Goal: Navigation & Orientation: Find specific page/section

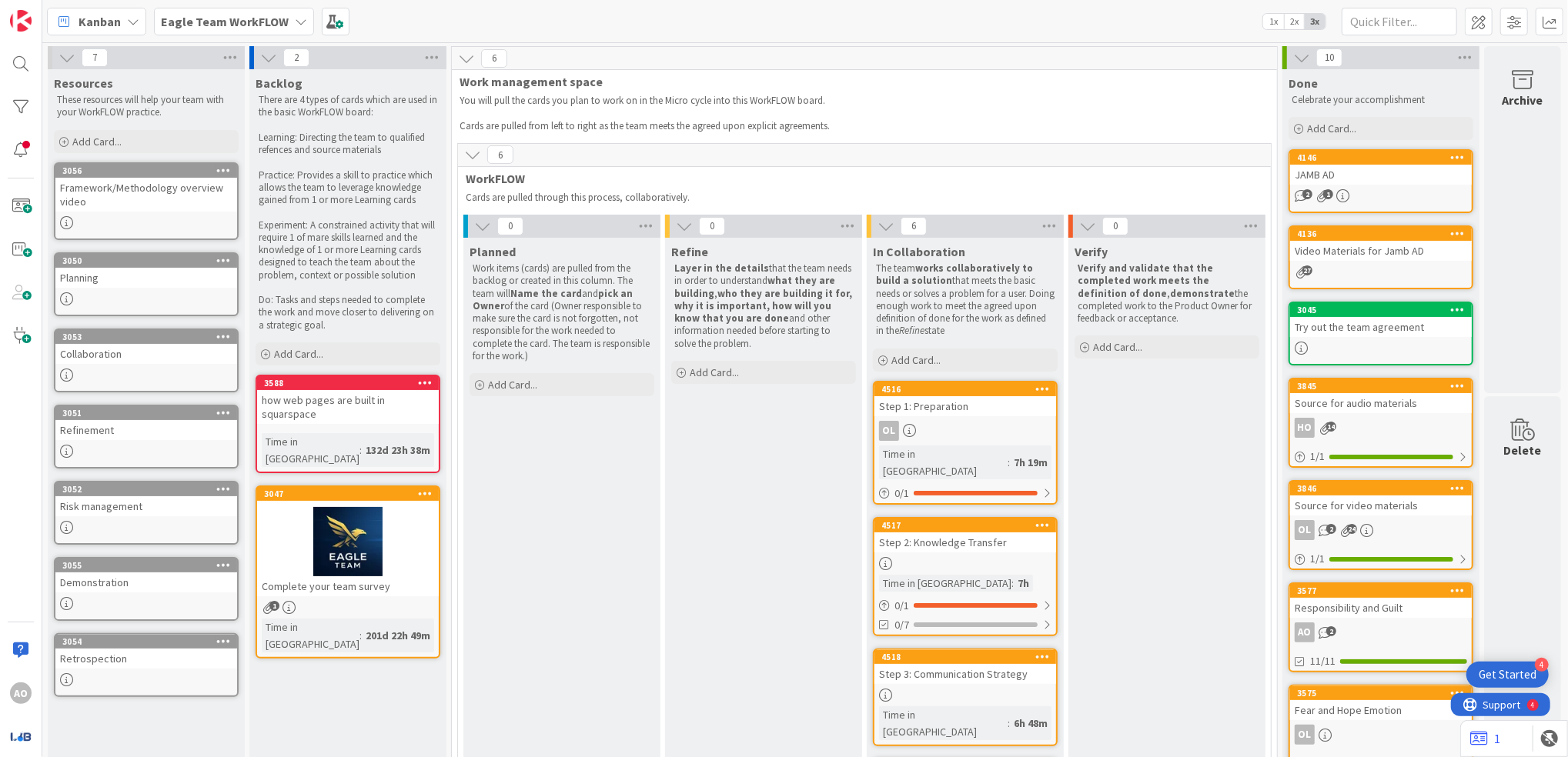
click at [245, 28] on span "Eagle Team WorkFLOW" at bounding box center [224, 21] width 128 height 19
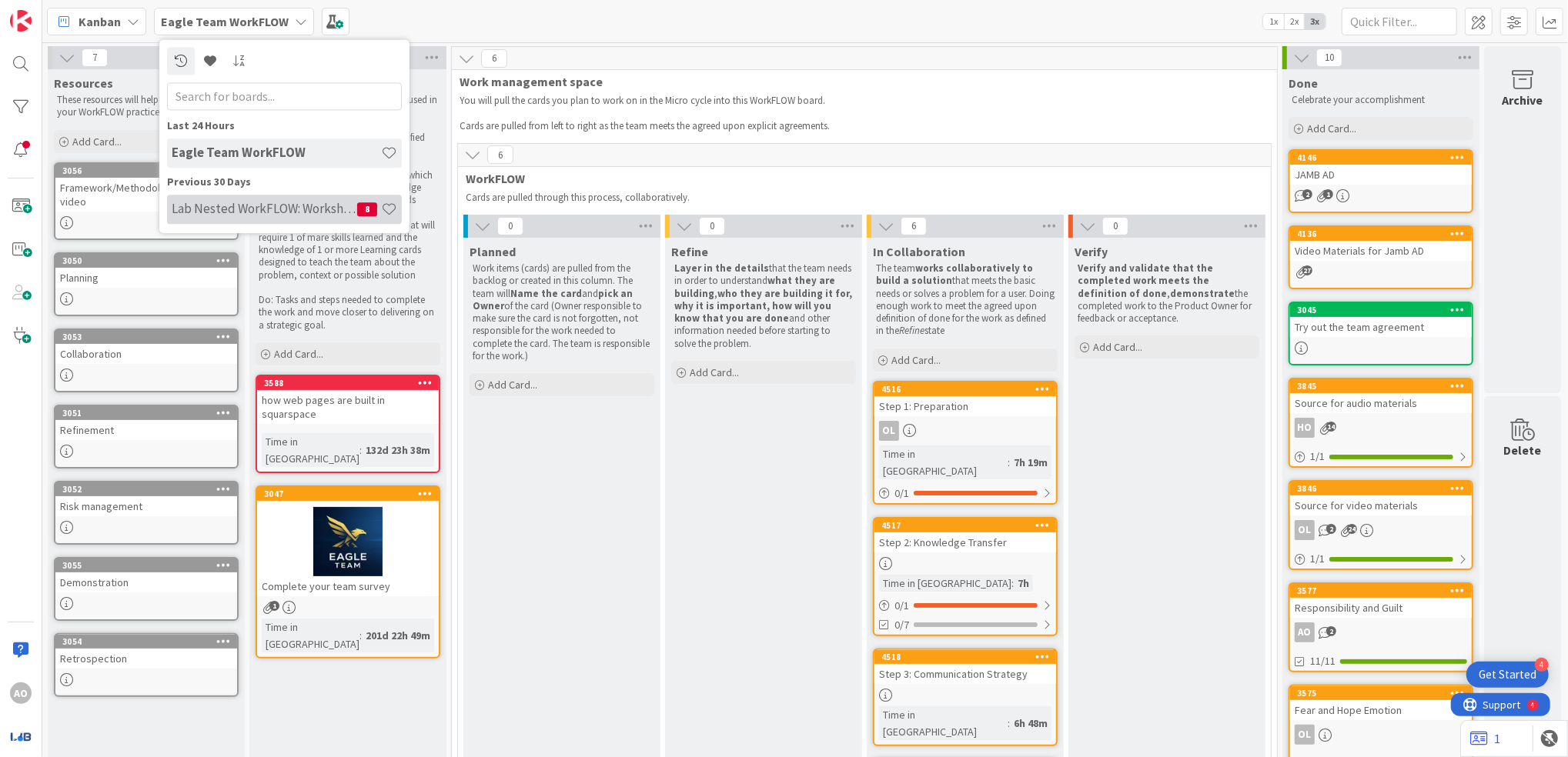
click at [289, 214] on h4 "Lab Nested WorkFLOW: Workshop" at bounding box center [264, 209] width 186 height 15
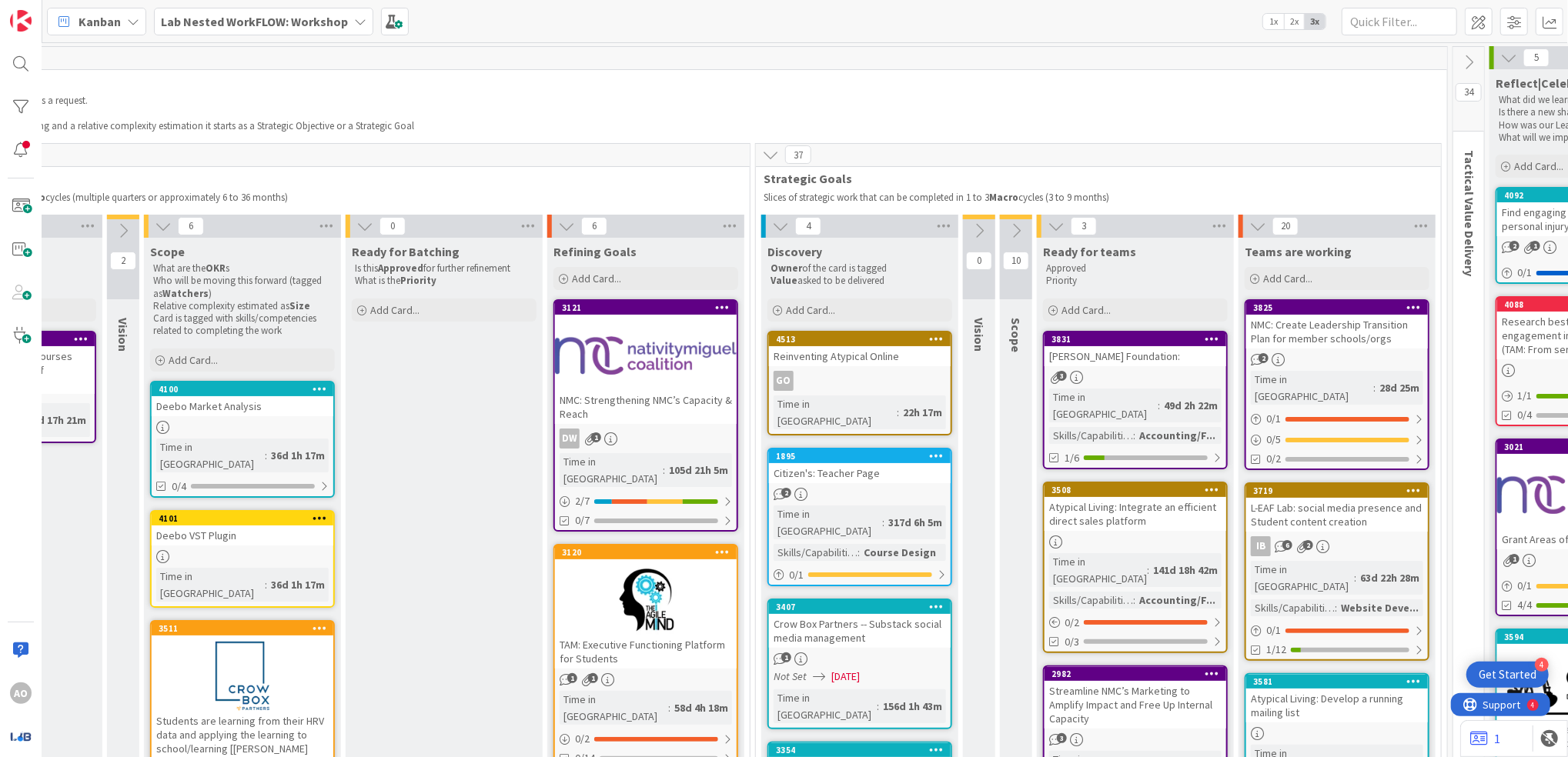
scroll to position [0, 560]
click at [1311, 301] on div "3825" at bounding box center [1334, 307] width 182 height 14
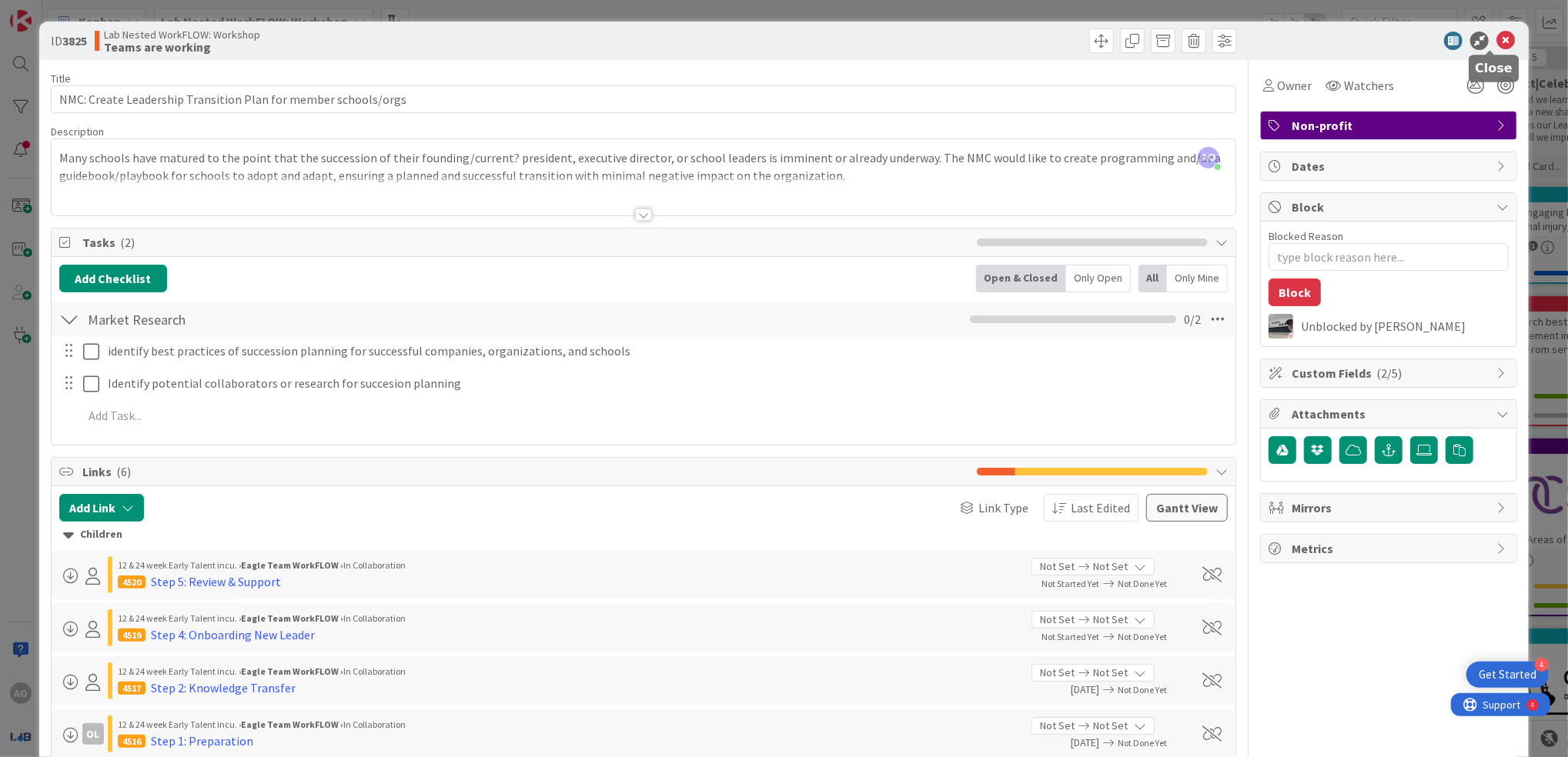
click at [1496, 39] on icon at bounding box center [1505, 41] width 19 height 19
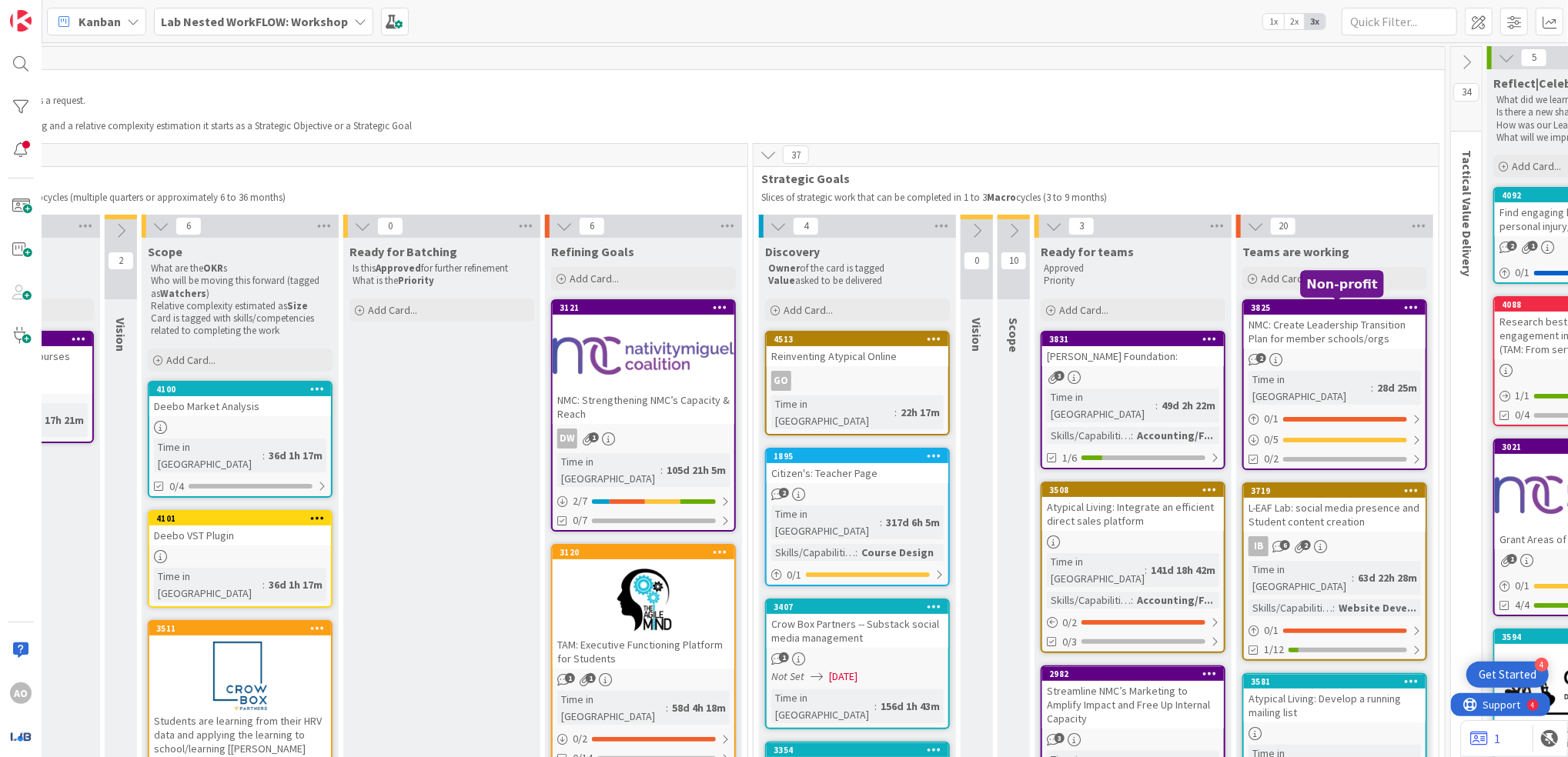
click at [1348, 302] on div "3825" at bounding box center [1338, 307] width 175 height 11
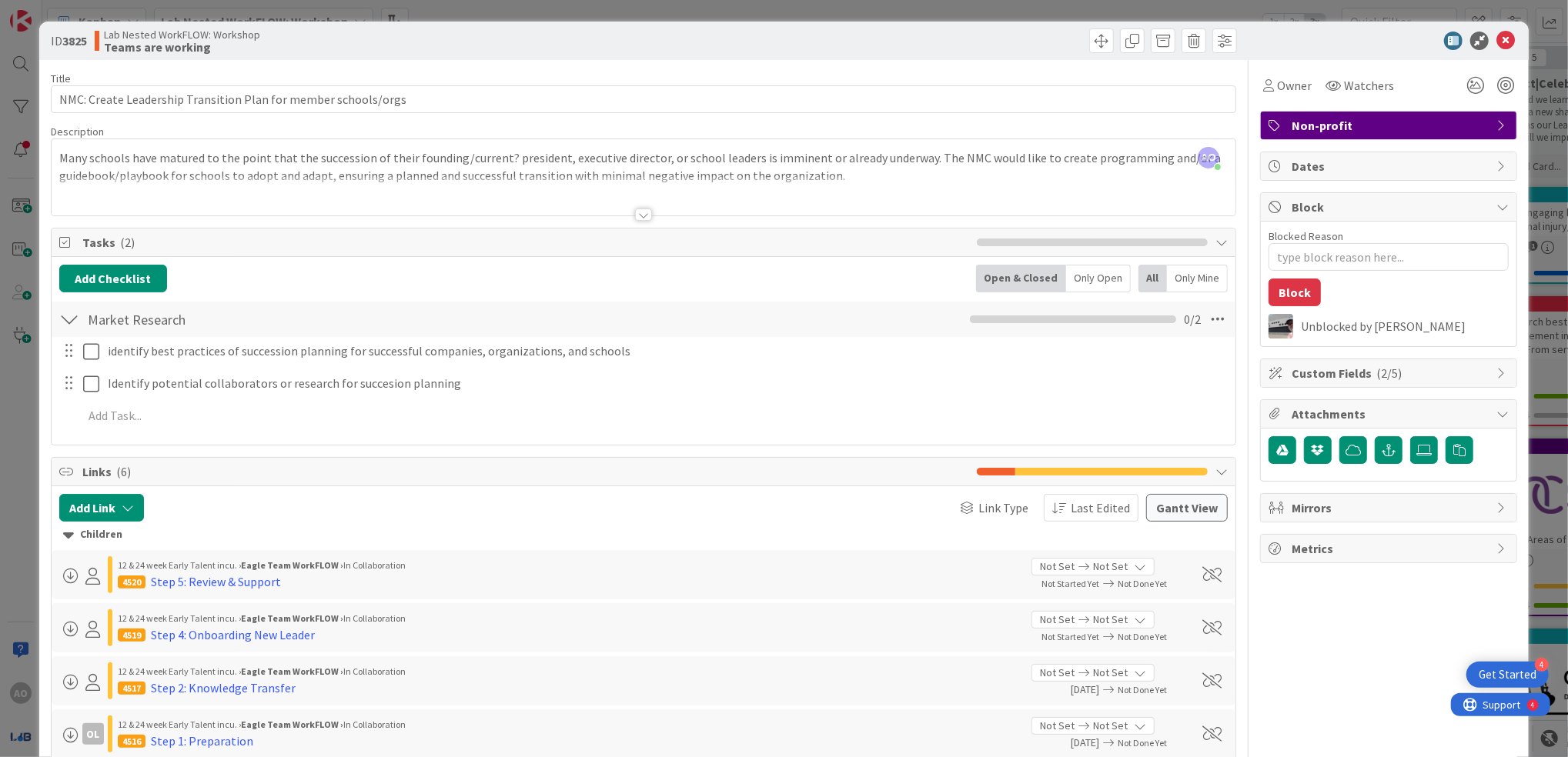
drag, startPoint x: 1195, startPoint y: 146, endPoint x: 1196, endPoint y: 159, distance: 13.0
click at [1196, 159] on div "AO [PERSON_NAME] just joined" at bounding box center [1208, 158] width 29 height 29
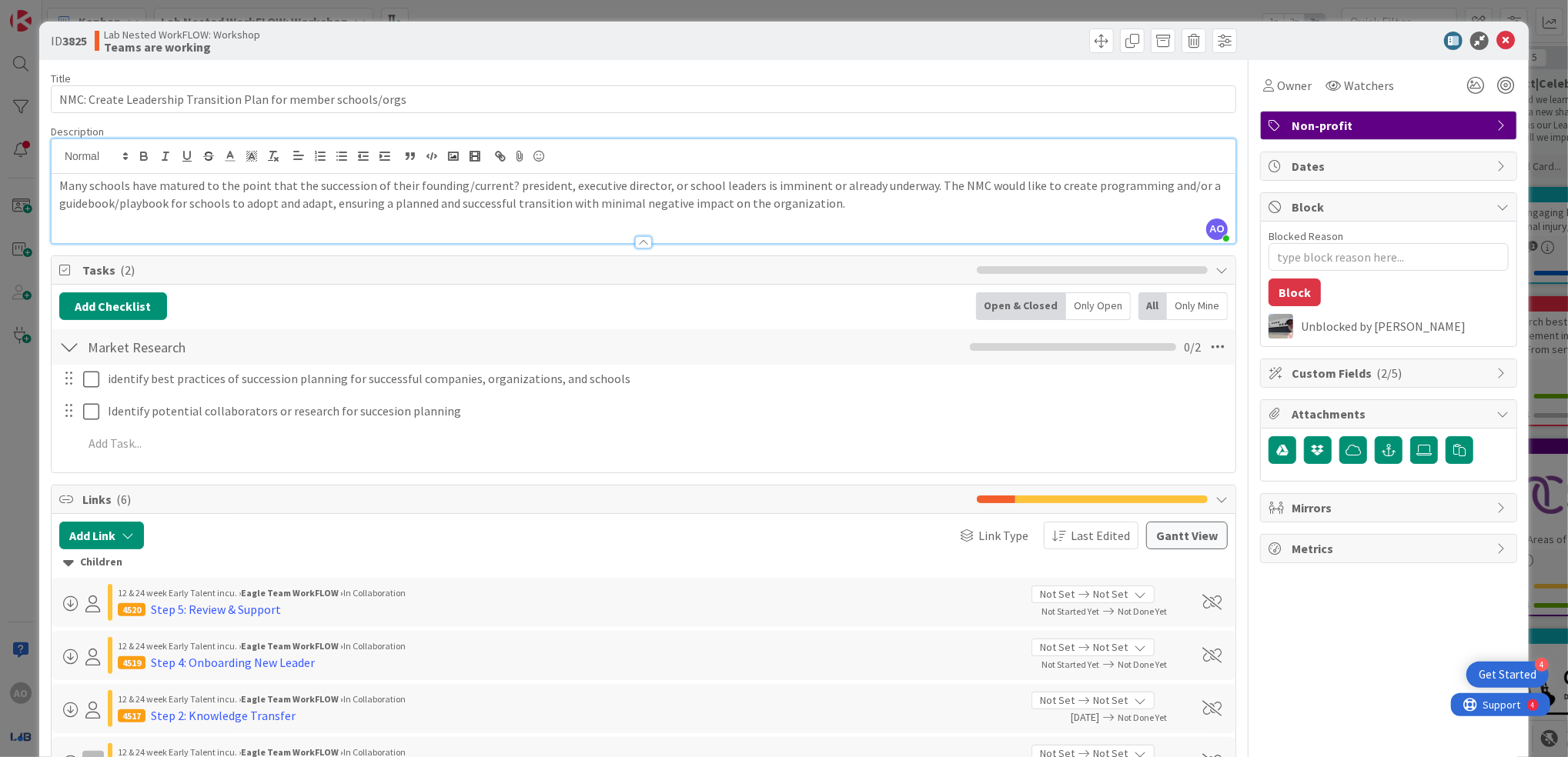
click at [1198, 161] on div at bounding box center [643, 157] width 1183 height 34
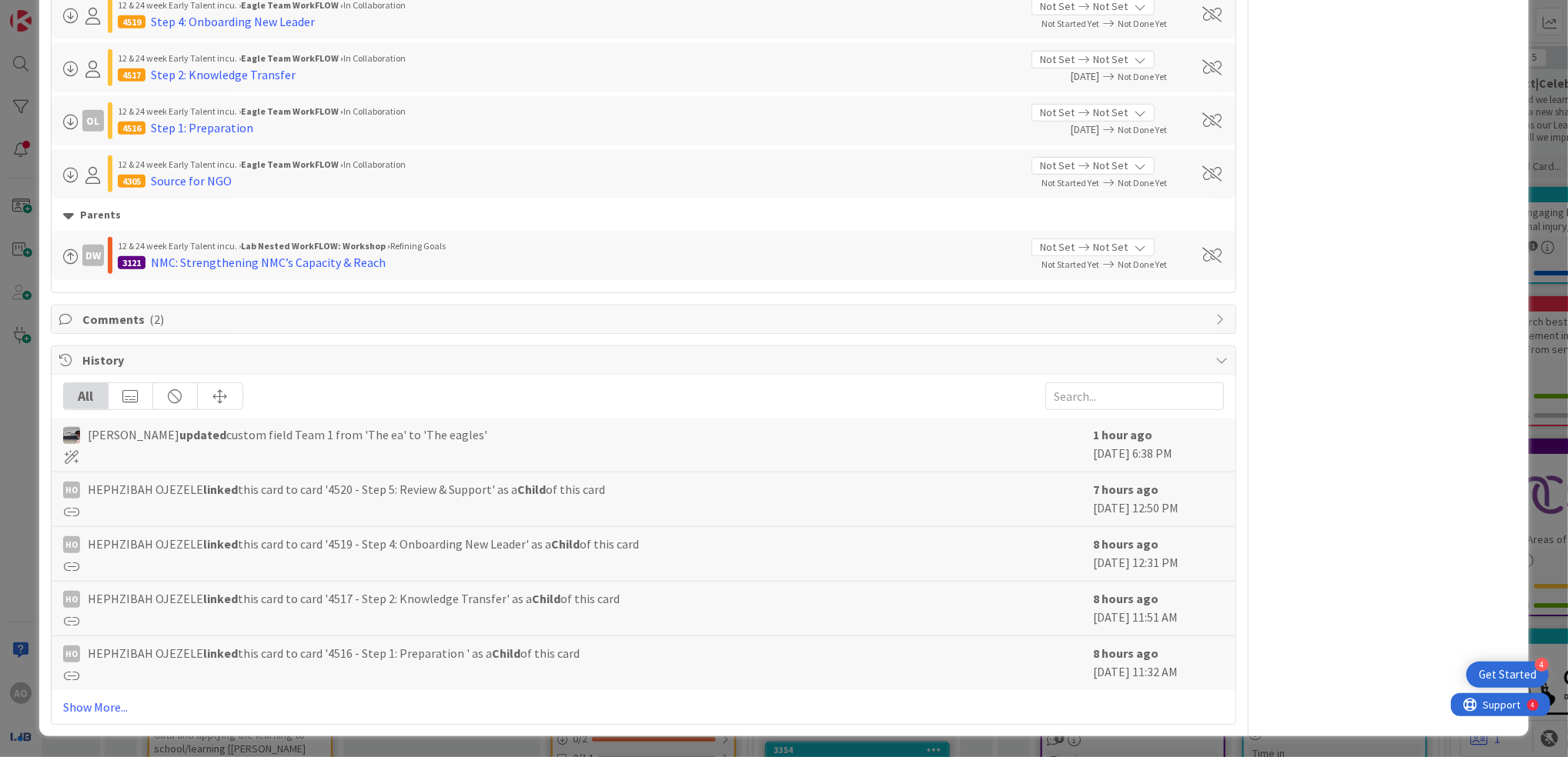
scroll to position [642, 0]
click at [232, 265] on div "NMC: Strengthening NMC’s Capacity & Reach" at bounding box center [268, 262] width 235 height 19
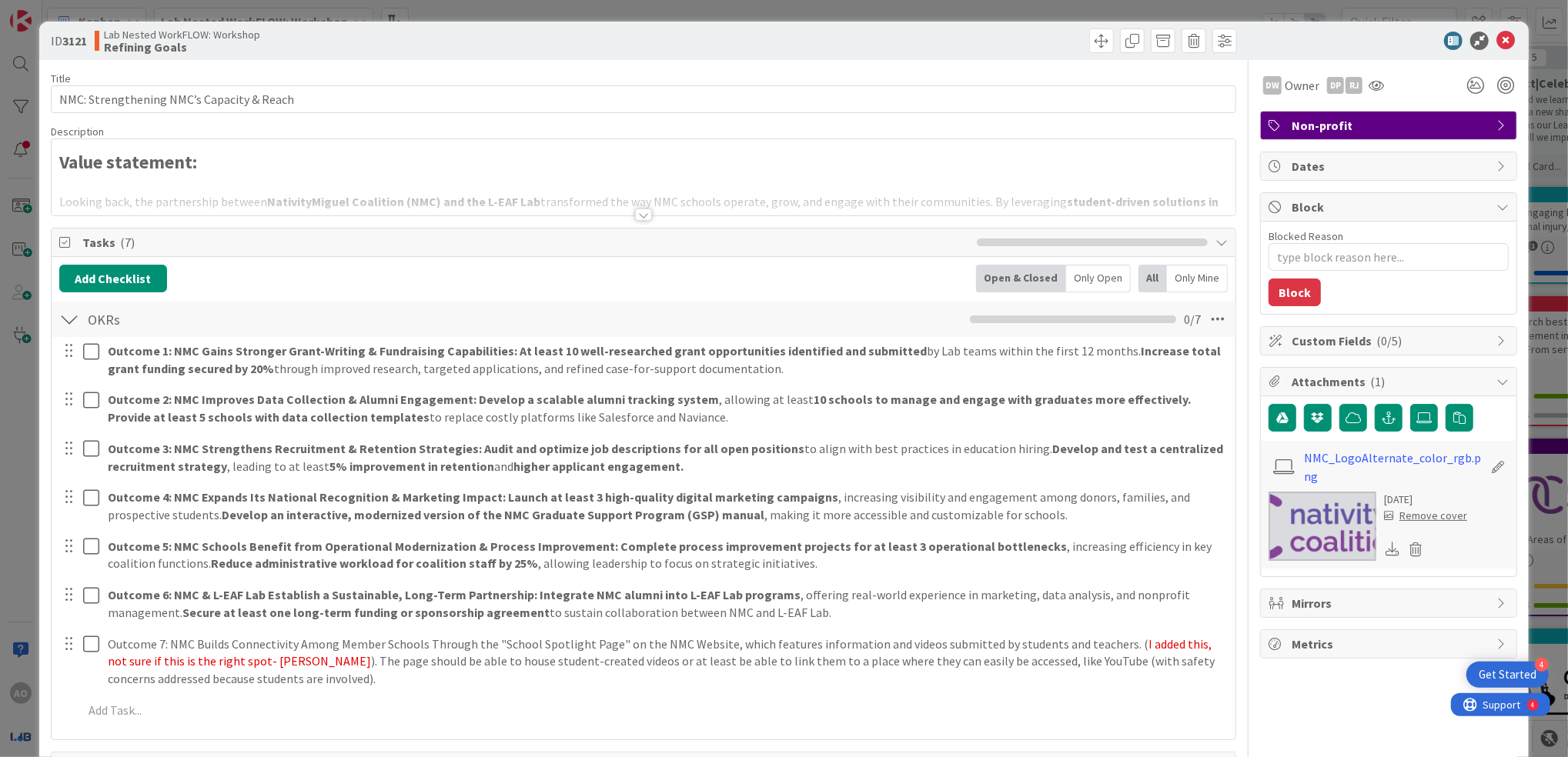
click at [635, 209] on div at bounding box center [643, 215] width 17 height 12
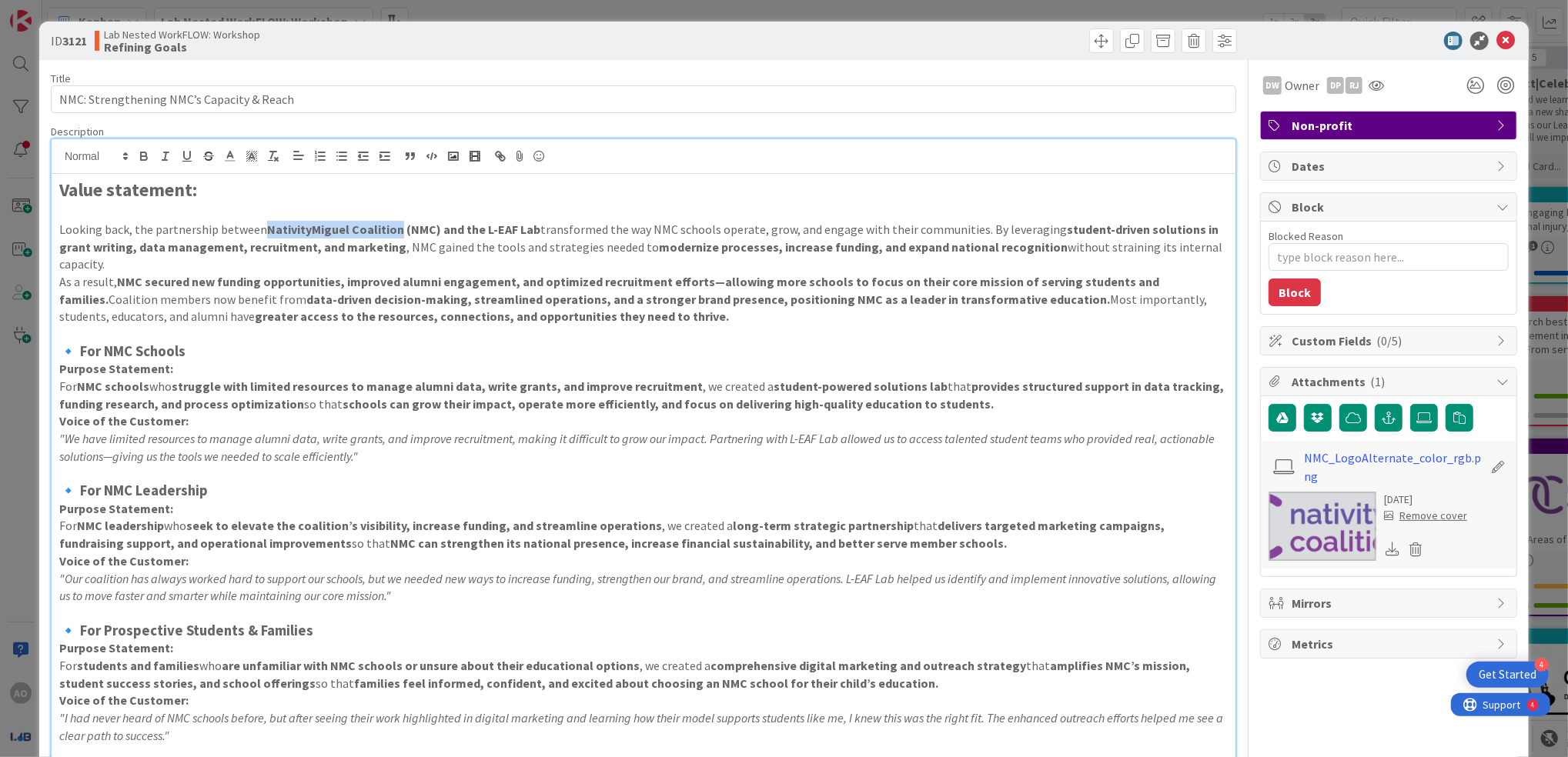
drag, startPoint x: 392, startPoint y: 228, endPoint x: 262, endPoint y: 230, distance: 130.0
click at [267, 232] on strong "NativityMiguel Coalition (NMC) and the L-EAF Lab" at bounding box center [403, 229] width 273 height 15
copy strong "NativityMiguel Coalition"
click at [1496, 34] on icon at bounding box center [1505, 41] width 19 height 19
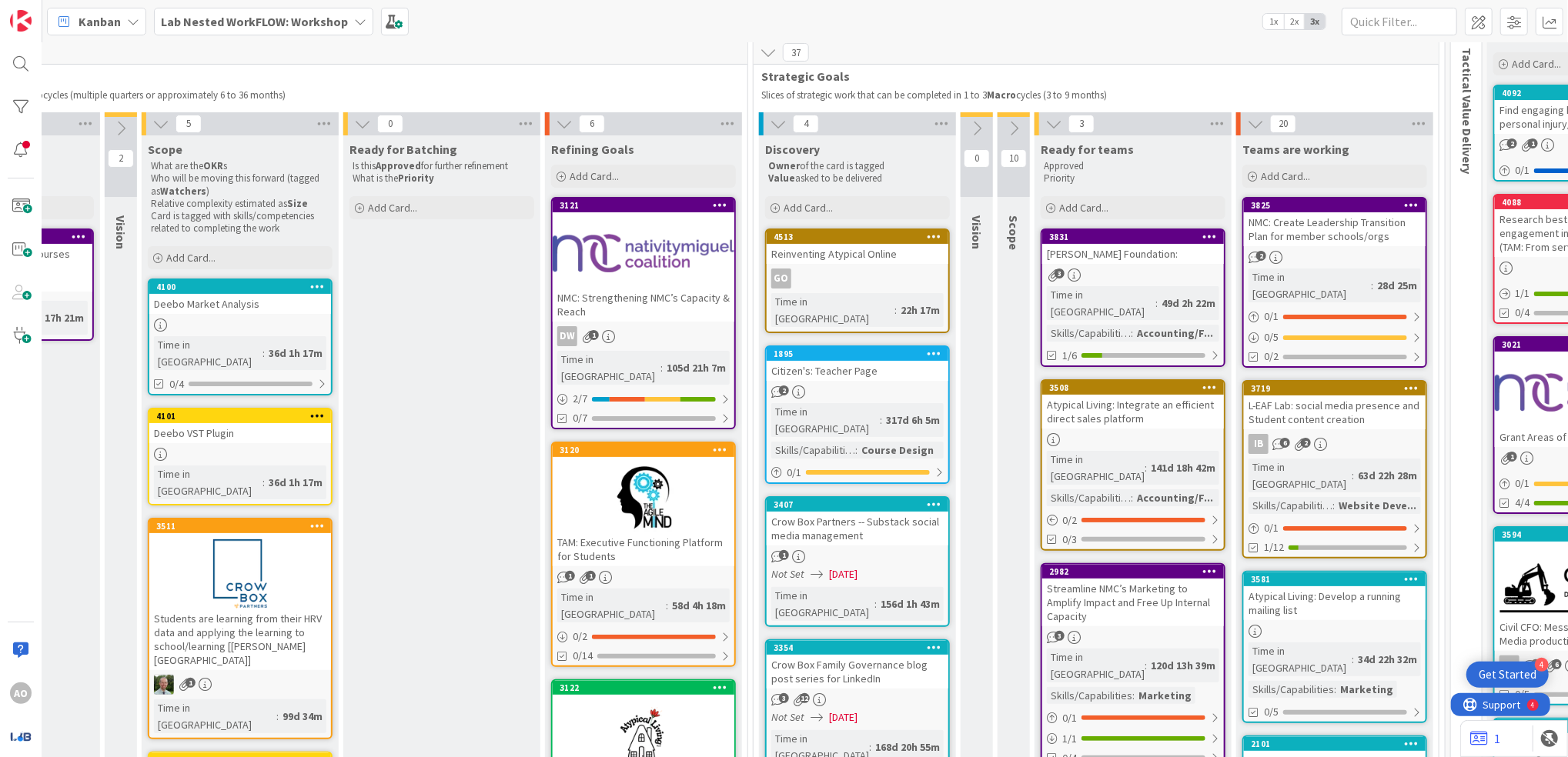
click at [265, 31] on div "Lab Nested WorkFLOW: Workshop" at bounding box center [264, 21] width 219 height 27
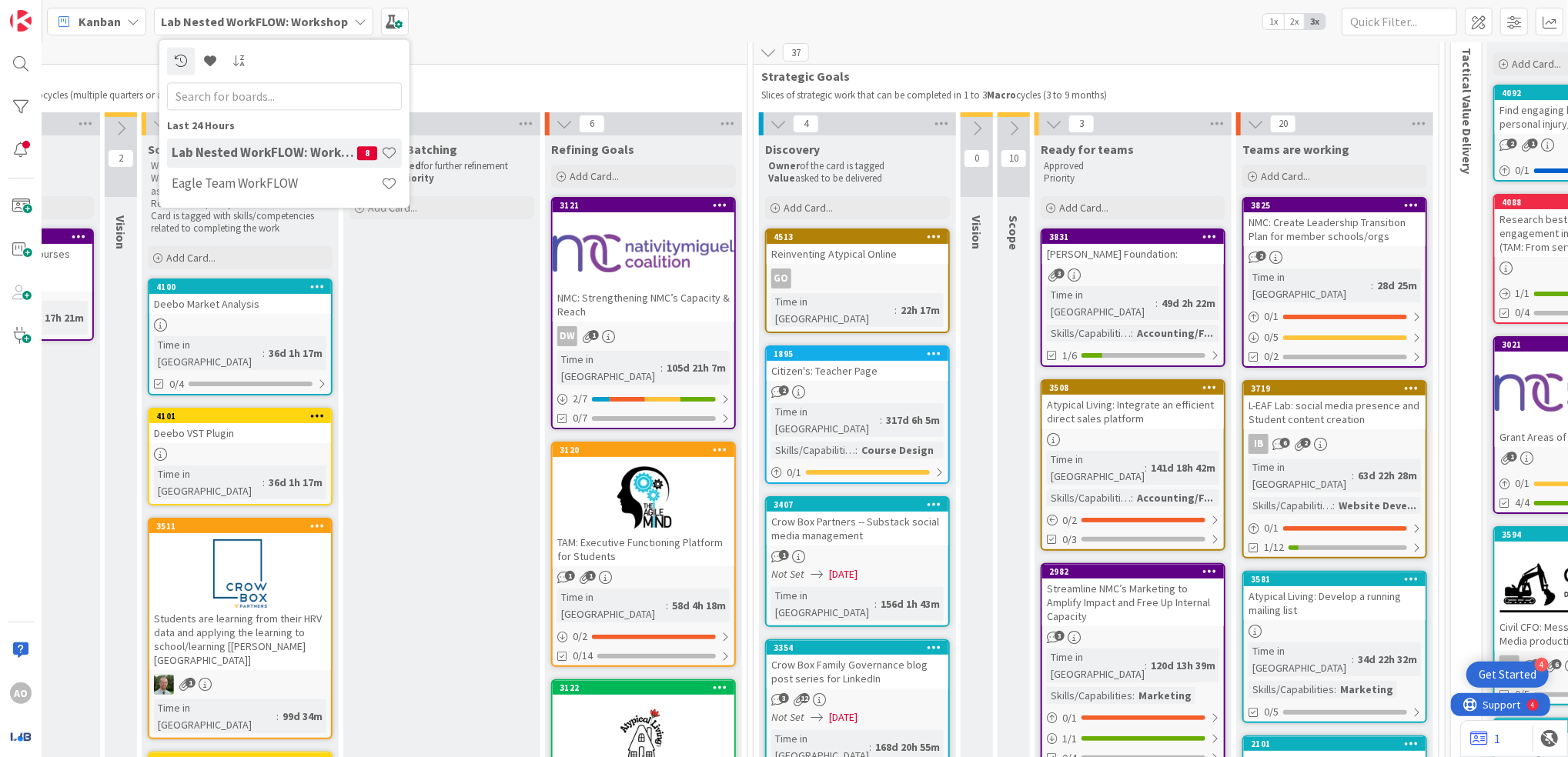
click at [1288, 235] on div "NMC: Create Leadership Transition Plan for member schools/orgs" at bounding box center [1334, 229] width 182 height 34
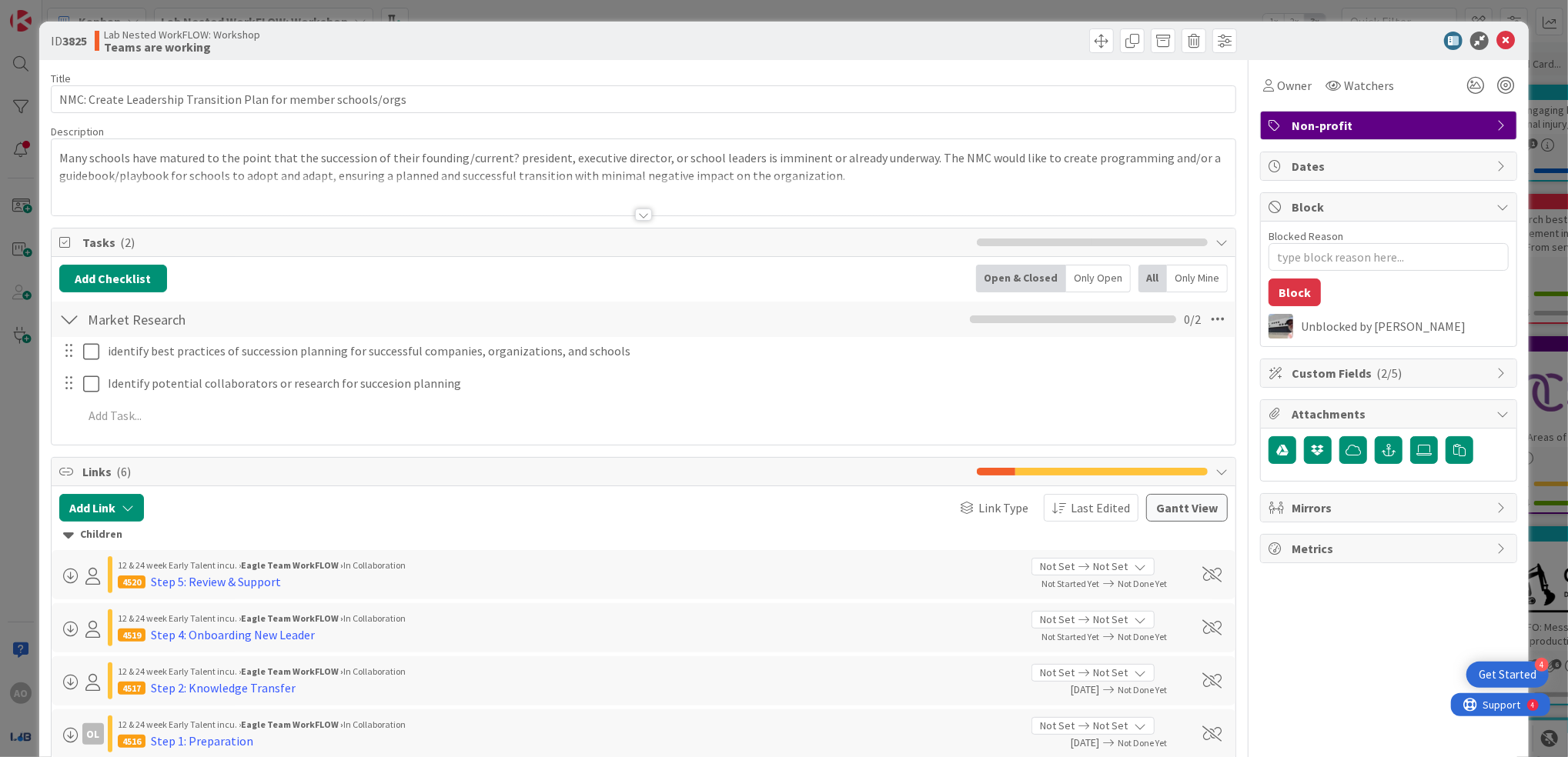
click at [768, 187] on div at bounding box center [643, 196] width 1183 height 39
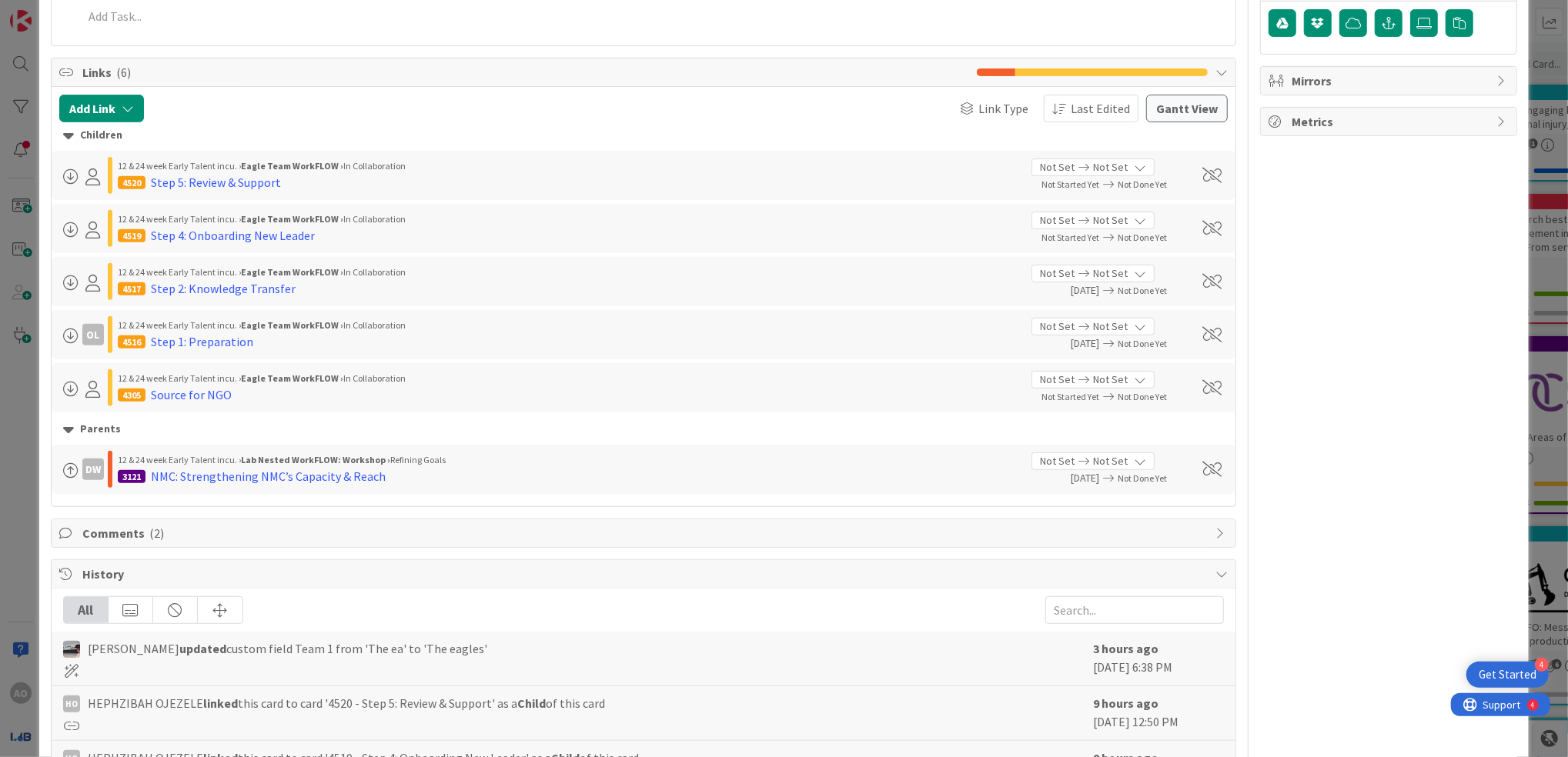
scroll to position [616, 0]
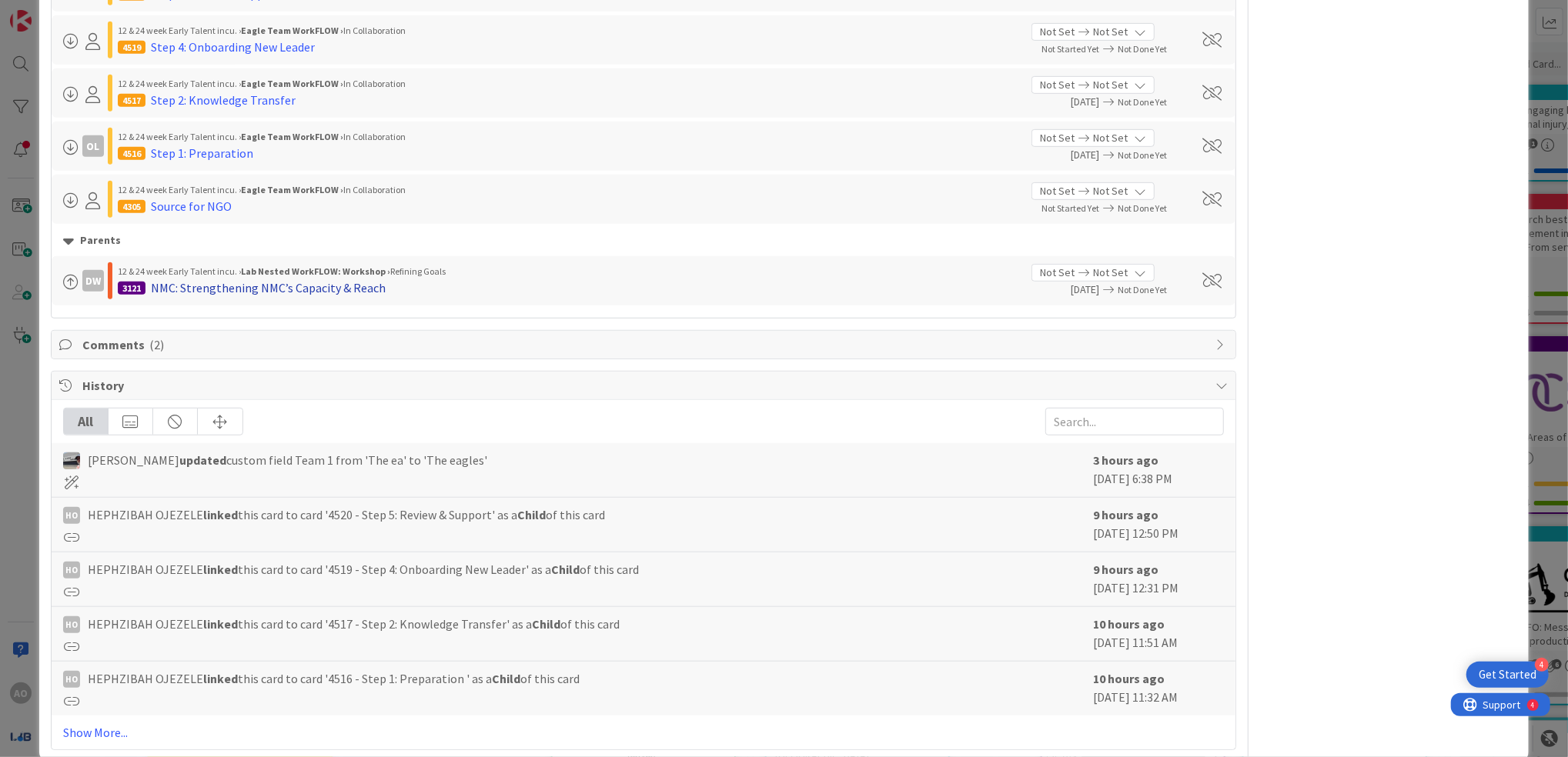
click at [217, 291] on div "NMC: Strengthening NMC’s Capacity & Reach" at bounding box center [268, 288] width 235 height 19
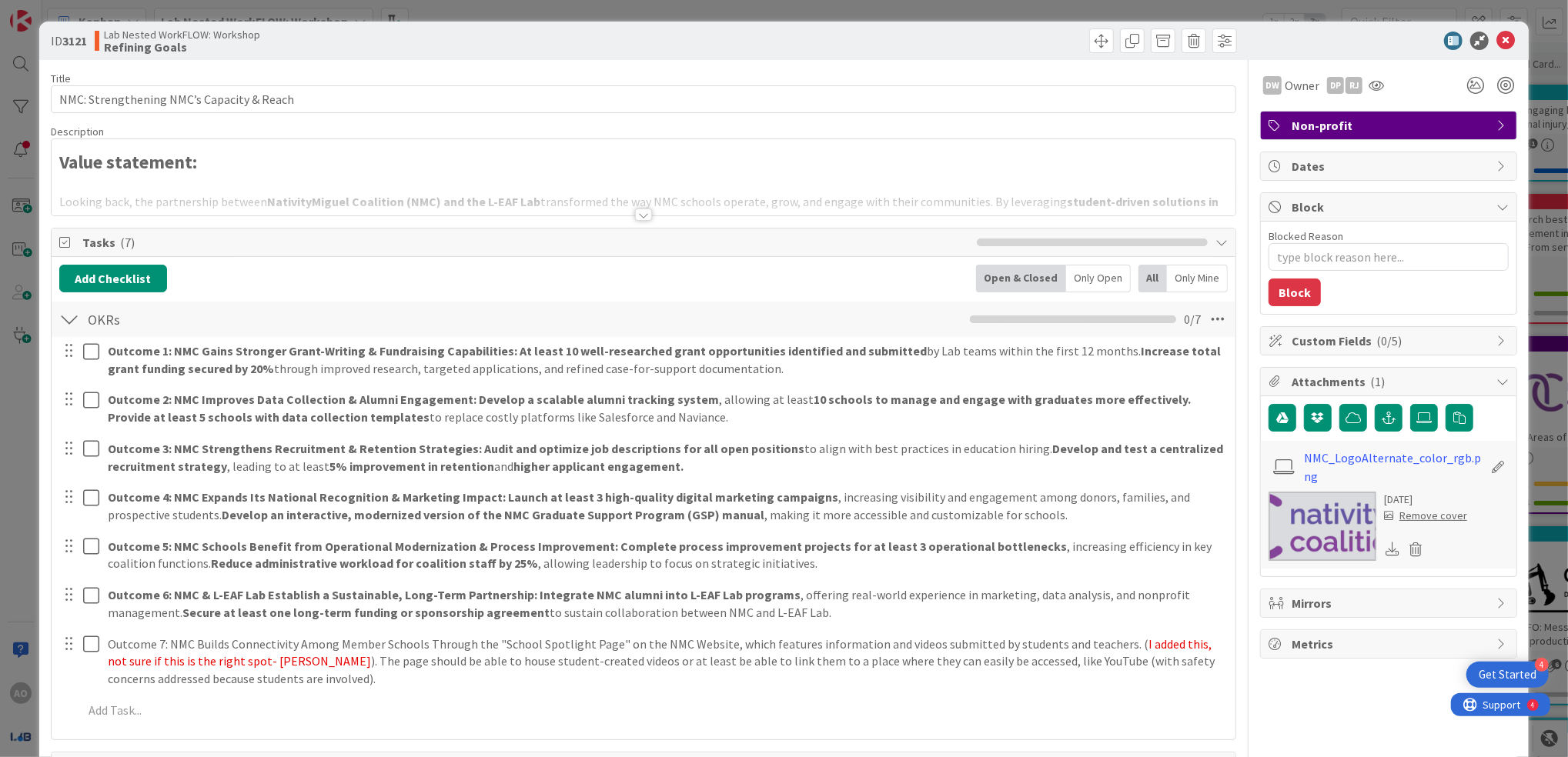
click at [643, 211] on div at bounding box center [643, 215] width 17 height 12
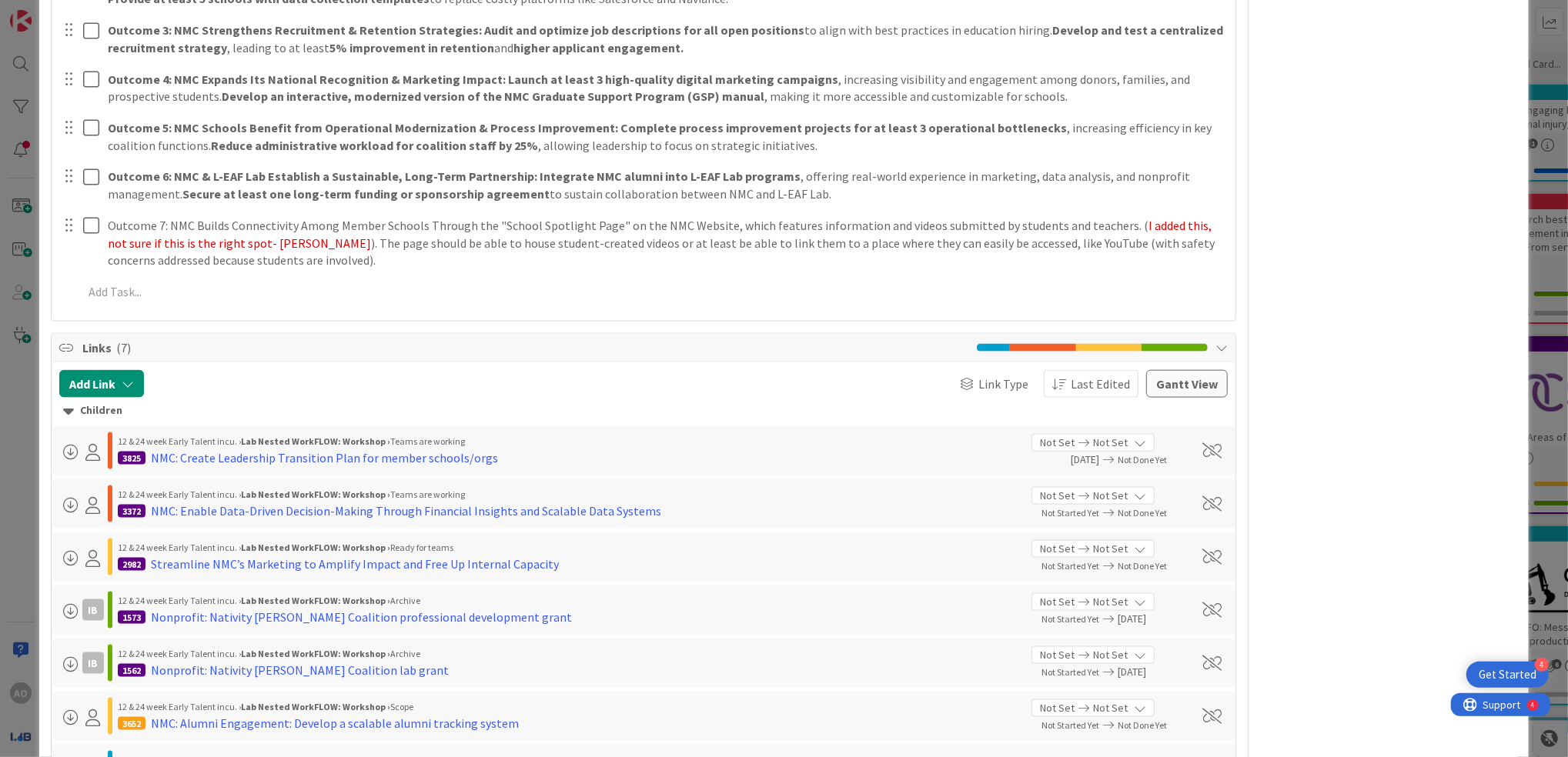
scroll to position [1743, 0]
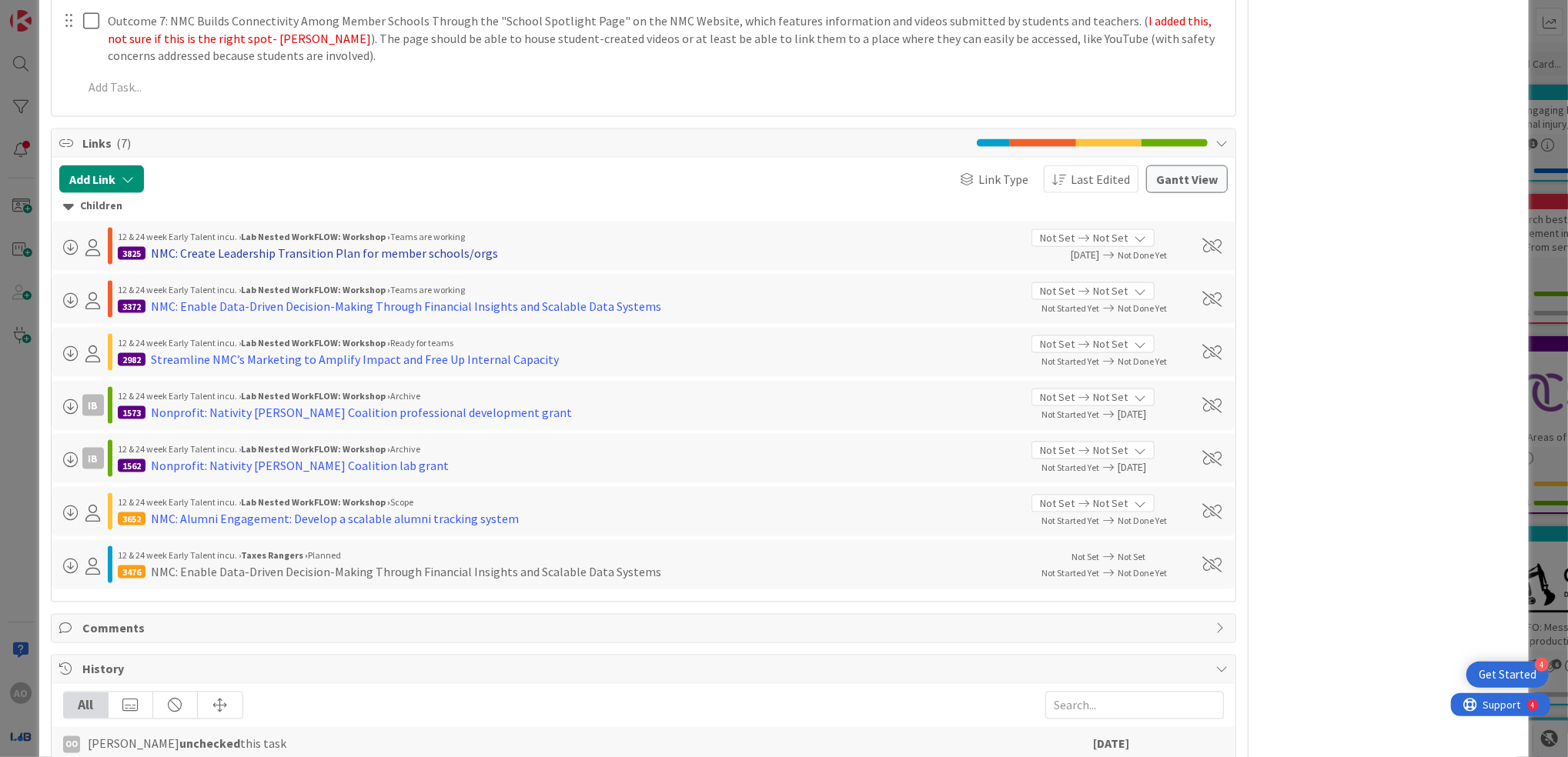
click at [248, 244] on div "NMC: Create Leadership Transition Plan for member schools/orgs" at bounding box center [324, 253] width 347 height 19
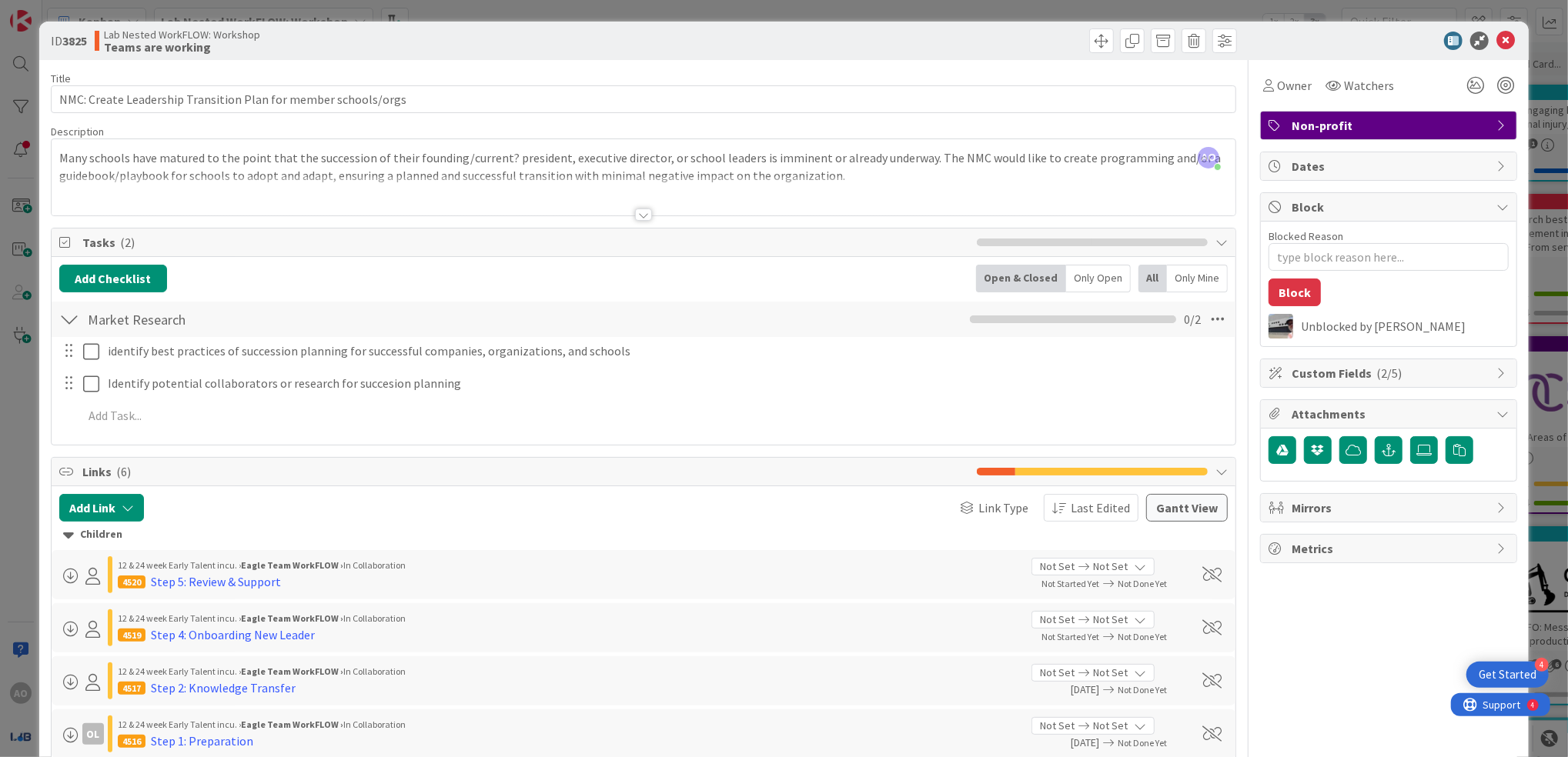
click at [318, 9] on div "ID 3825 Lab Nested WorkFLOW: Workshop Teams are working Title 62 / 128 NMC: Cre…" at bounding box center [784, 378] width 1568 height 757
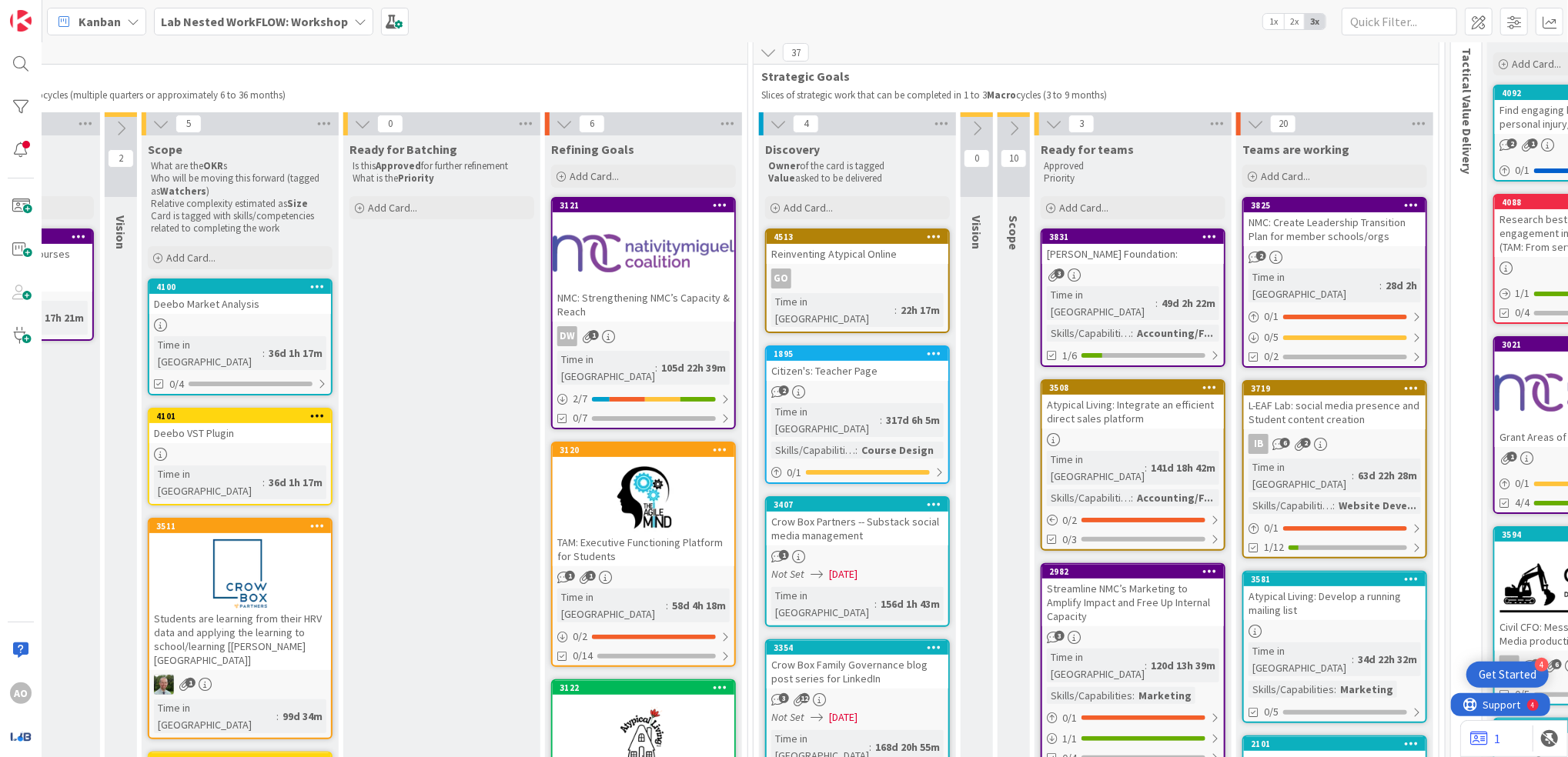
click at [362, 27] on div "Lab Nested WorkFLOW: Workshop" at bounding box center [264, 21] width 219 height 27
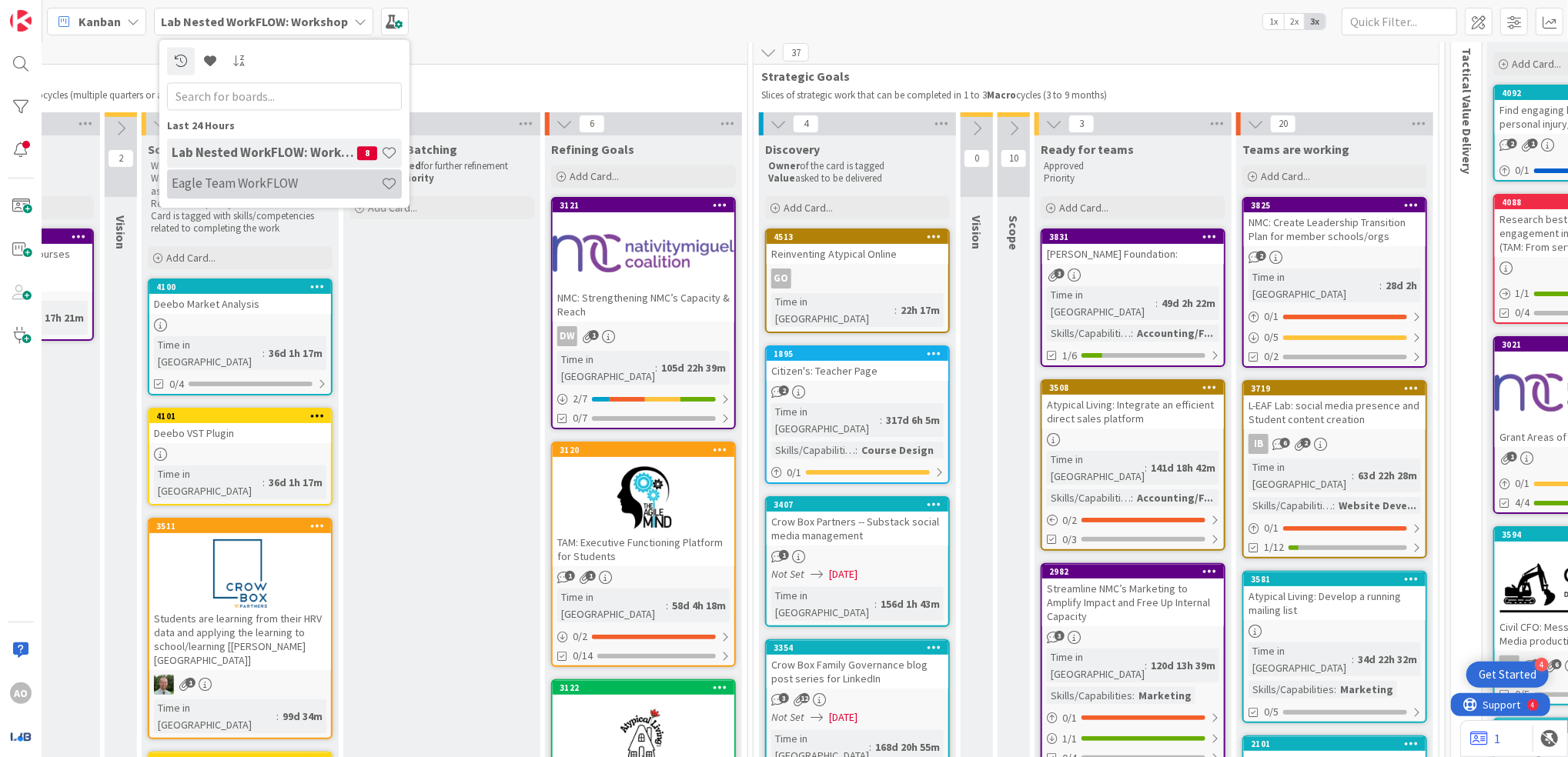
click at [278, 176] on h4 "Eagle Team WorkFLOW" at bounding box center [276, 184] width 209 height 15
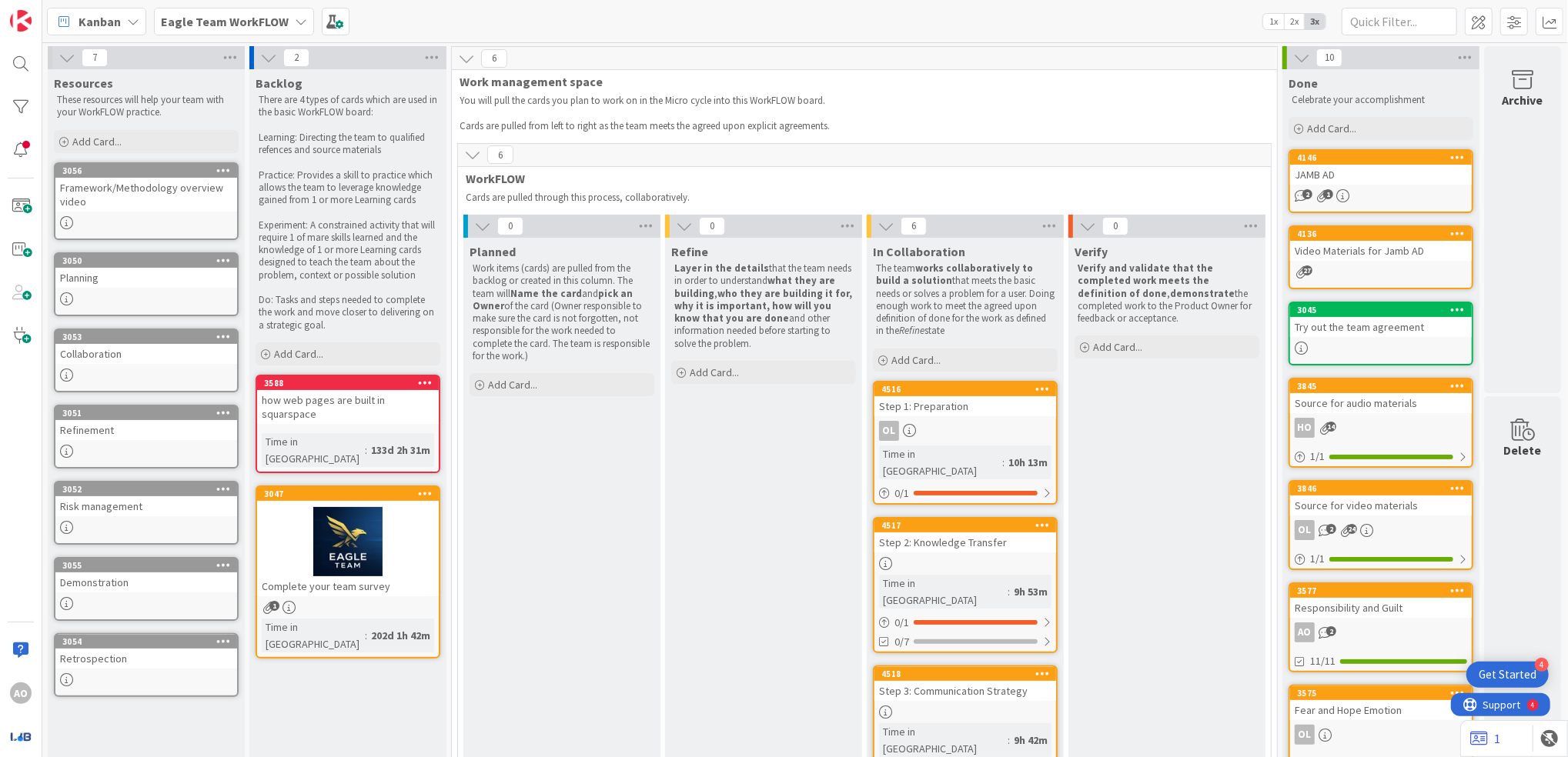
click at [966, 422] on div "OL" at bounding box center [965, 431] width 182 height 20
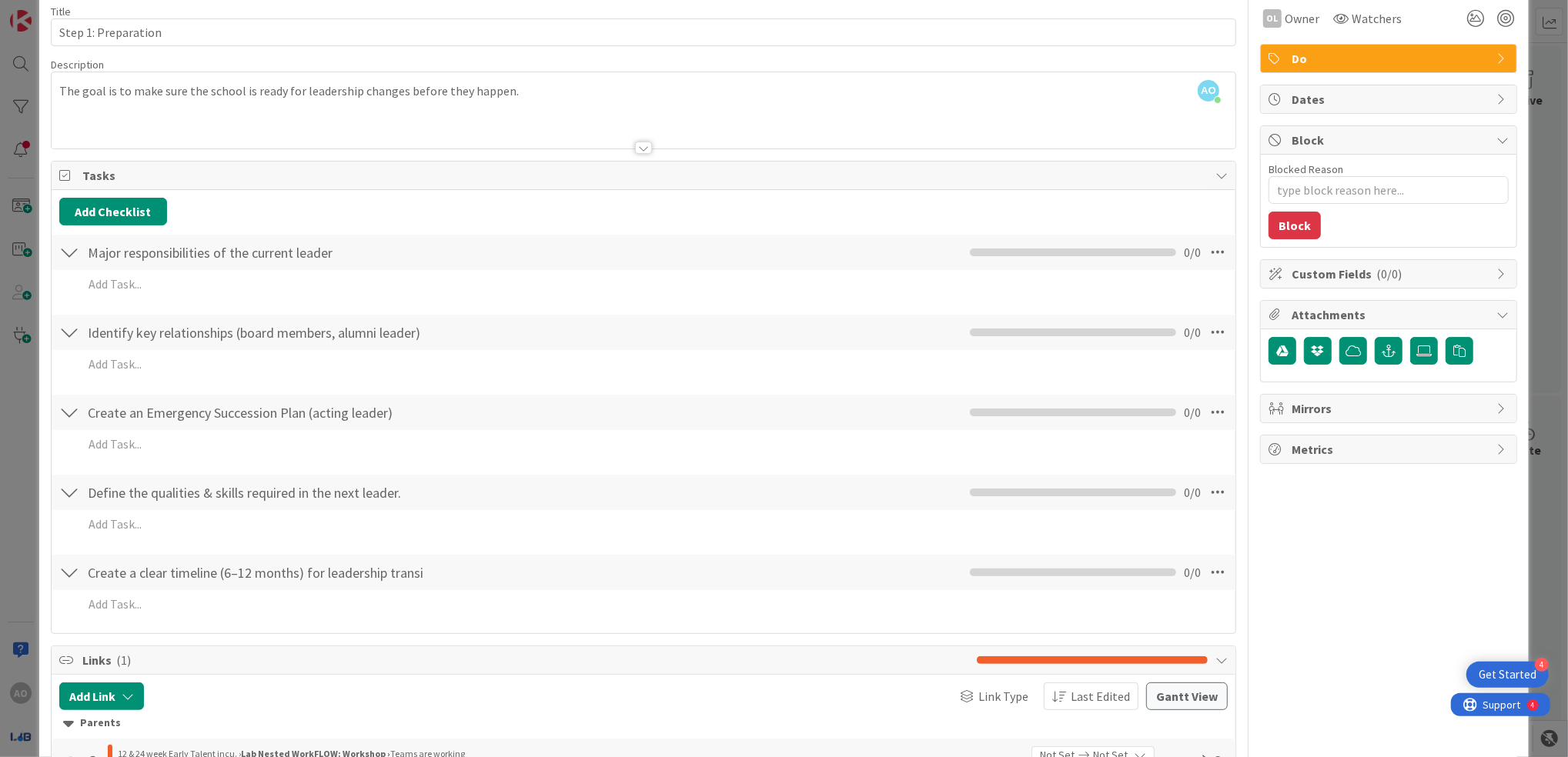
scroll to position [103, 0]
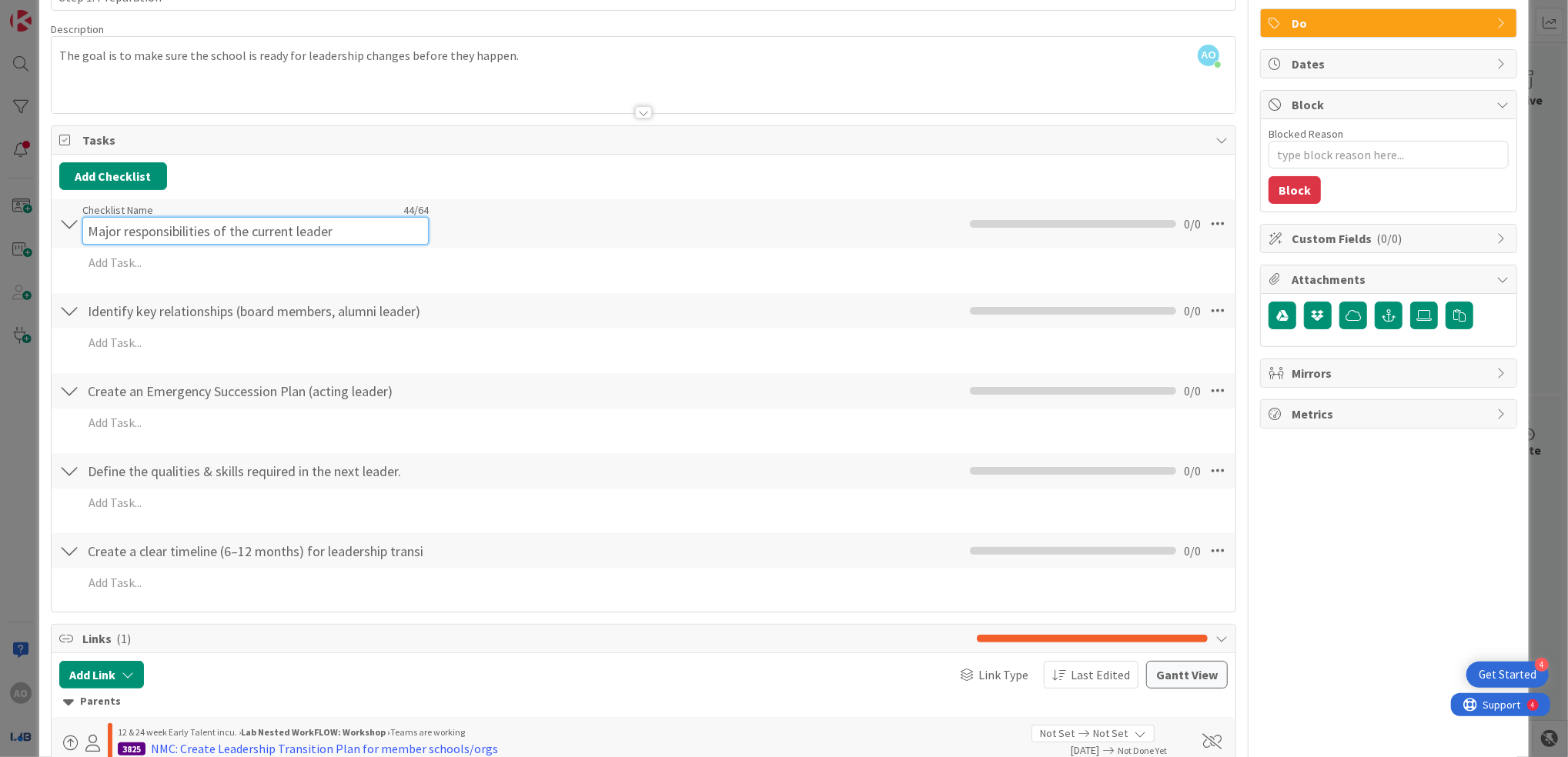
click at [150, 212] on div "Checklist Name 44 / 64 Major responsibilities of the current leader" at bounding box center [255, 224] width 346 height 42
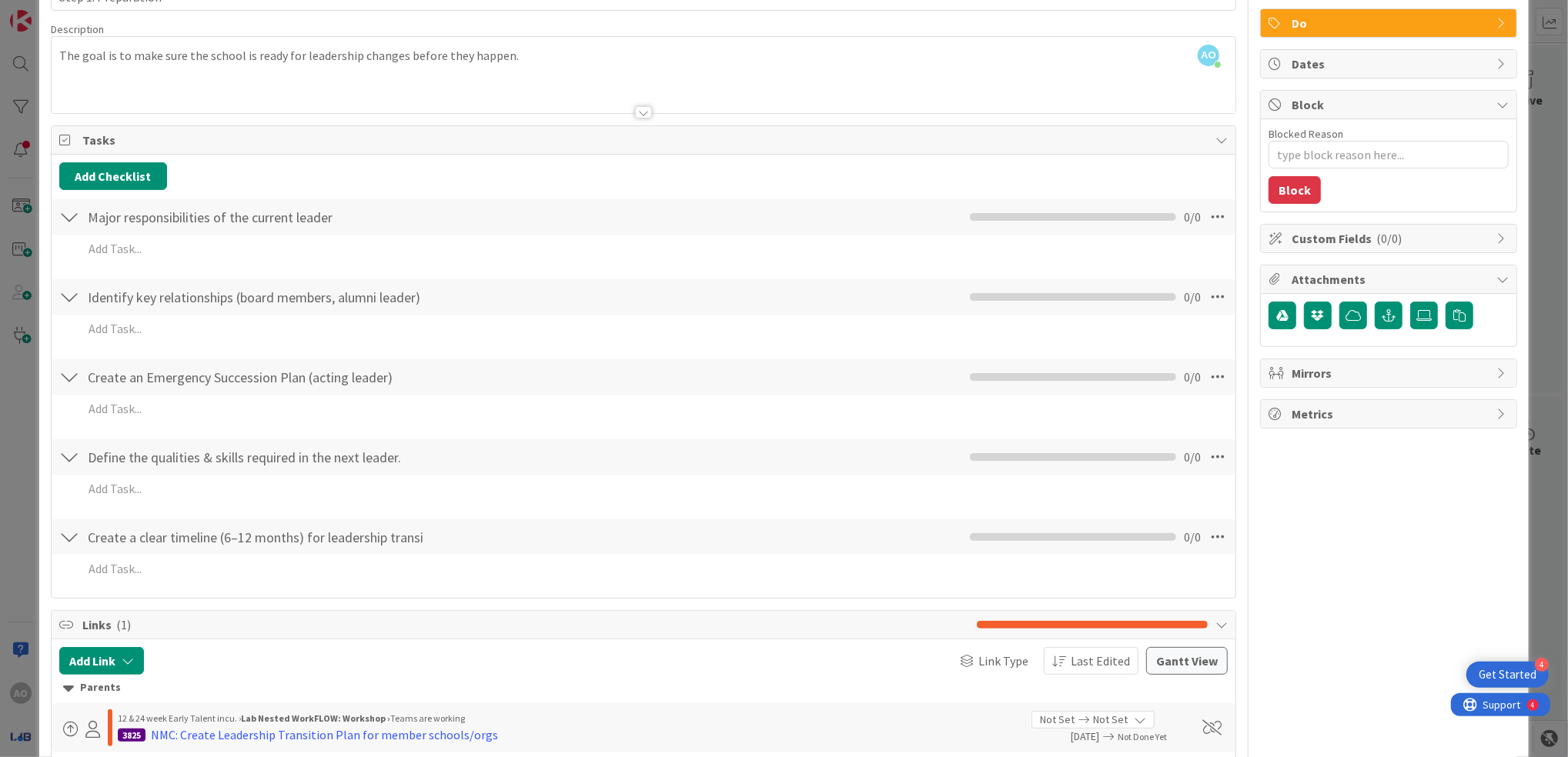
click at [555, 247] on div "Major responsibilities of the current leader Checklist Name 44 / 64 Major respo…" at bounding box center [643, 234] width 1183 height 72
click at [438, 539] on div "Create a clear timeline (6–12 months) for leadership transition Checklist Name …" at bounding box center [643, 537] width 1183 height 35
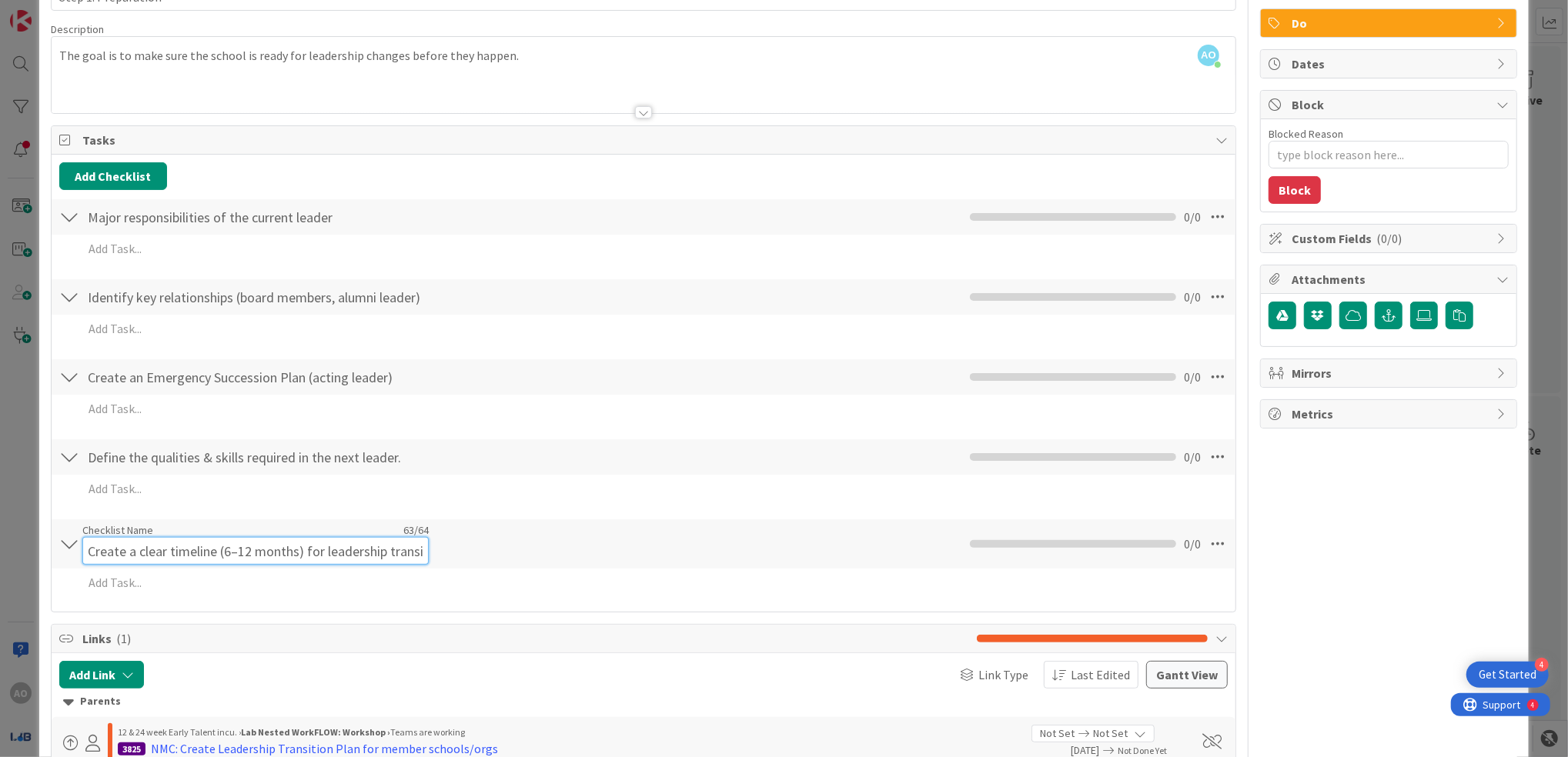
click at [399, 543] on input "Create a clear timeline (6–12 months) for leadership transition" at bounding box center [255, 551] width 346 height 27
click at [420, 553] on input "Create a clear timeline (6–12 months) for leadership transition" at bounding box center [255, 551] width 346 height 27
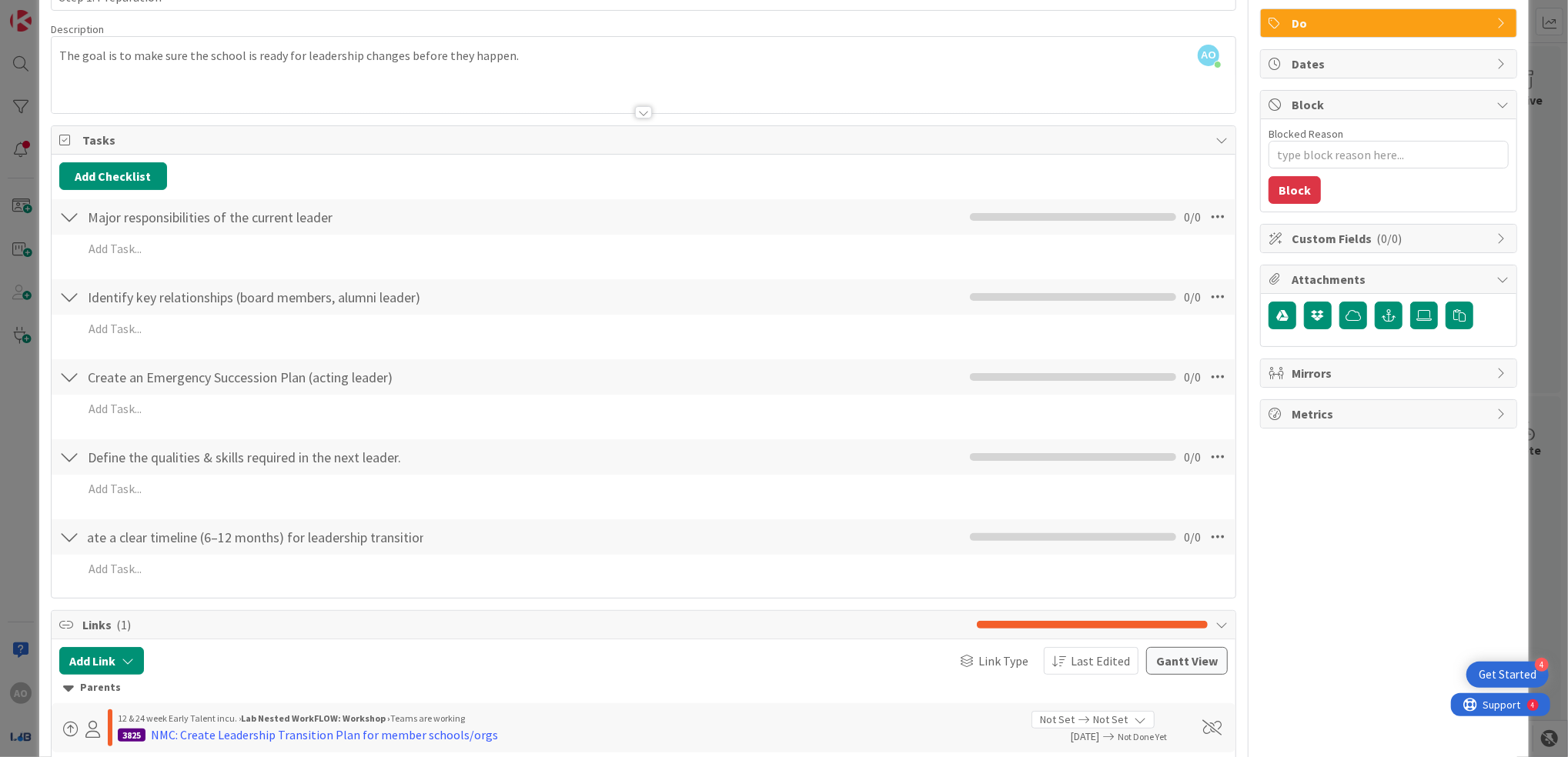
scroll to position [0, 0]
click at [498, 554] on div "Create a clear timeline (6–12 months) for leadership transition Checklist Name …" at bounding box center [643, 554] width 1183 height 72
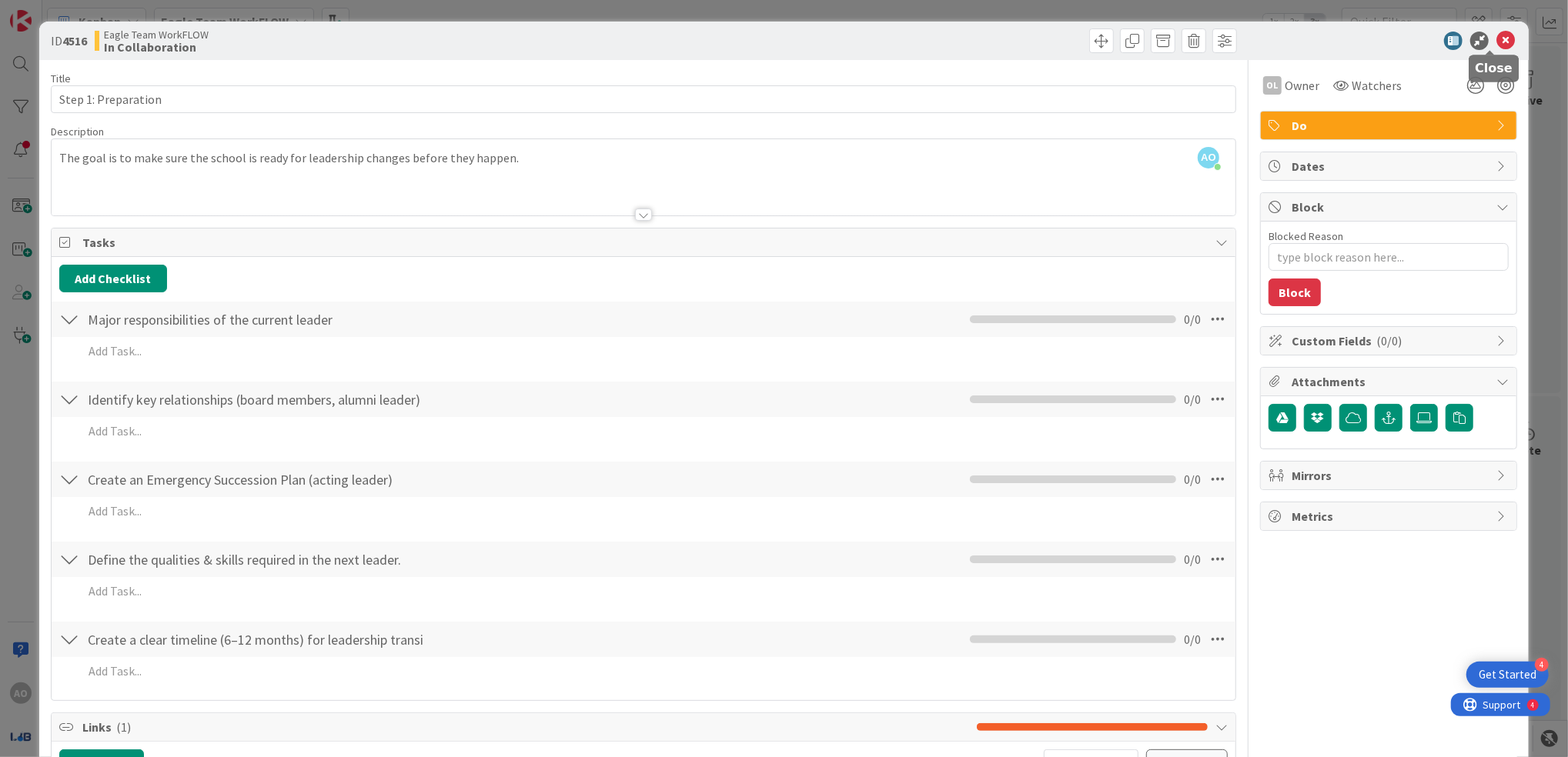
drag, startPoint x: 1488, startPoint y: 34, endPoint x: 1472, endPoint y: 57, distance: 28.0
click at [1496, 34] on icon at bounding box center [1505, 41] width 19 height 19
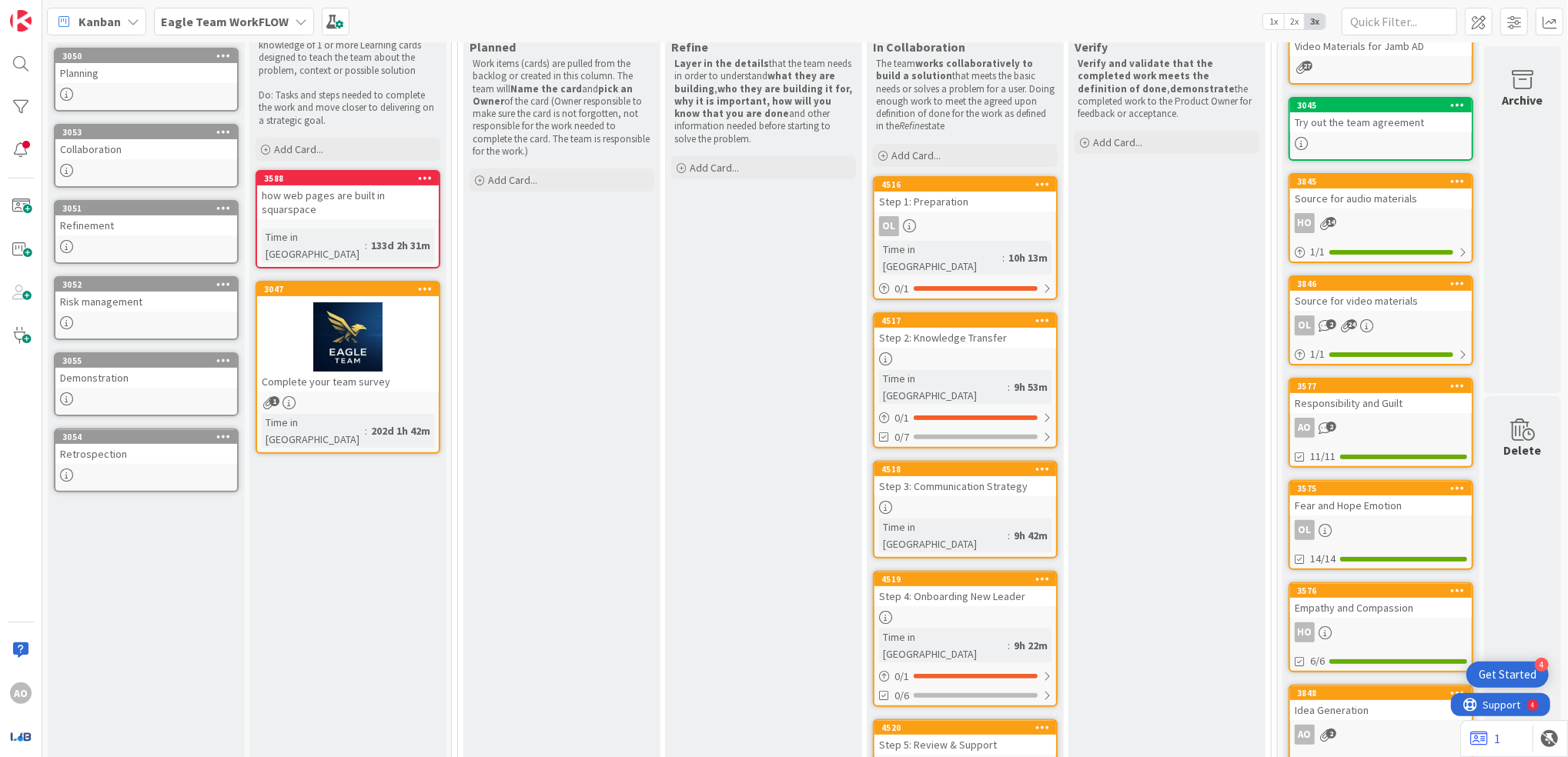
click at [933, 328] on div "Step 2: Knowledge Transfer" at bounding box center [965, 337] width 182 height 20
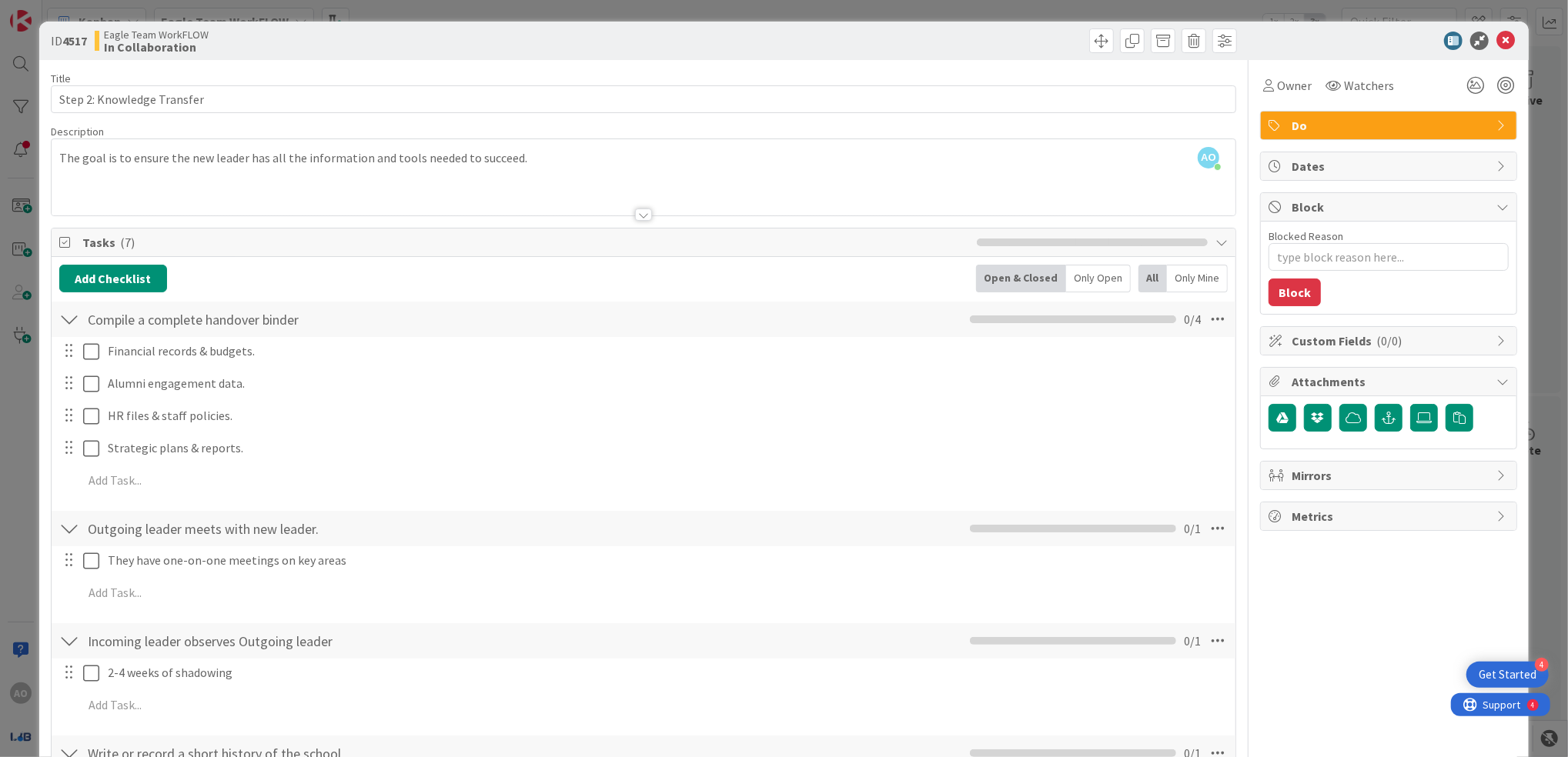
click at [217, 11] on div "ID 4517 Eagle Team WorkFLOW In Collaboration Title 26 / 128 Step 2: Knowledge T…" at bounding box center [784, 378] width 1568 height 757
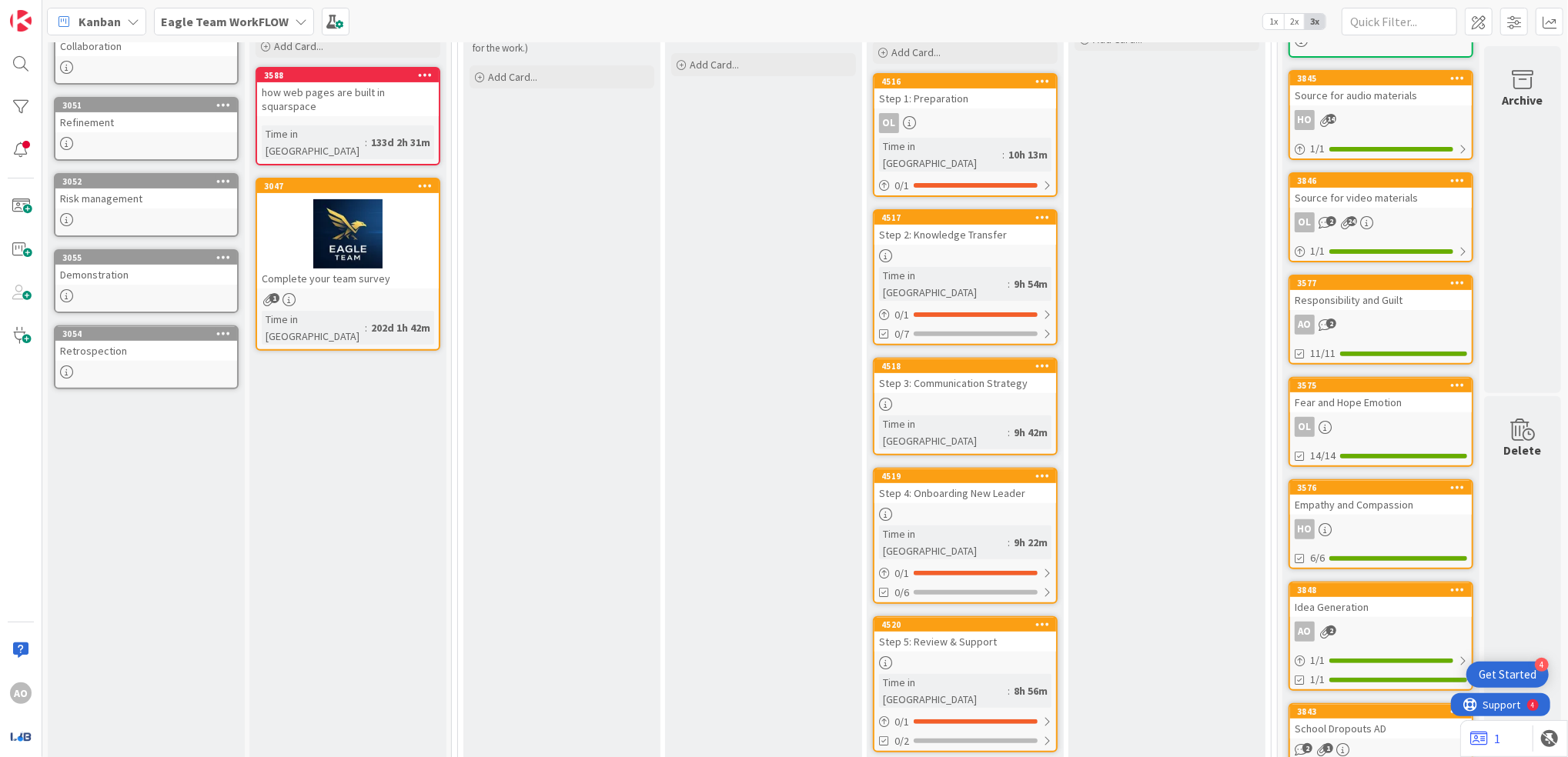
click at [1010, 424] on div "9h 42m" at bounding box center [1030, 432] width 42 height 17
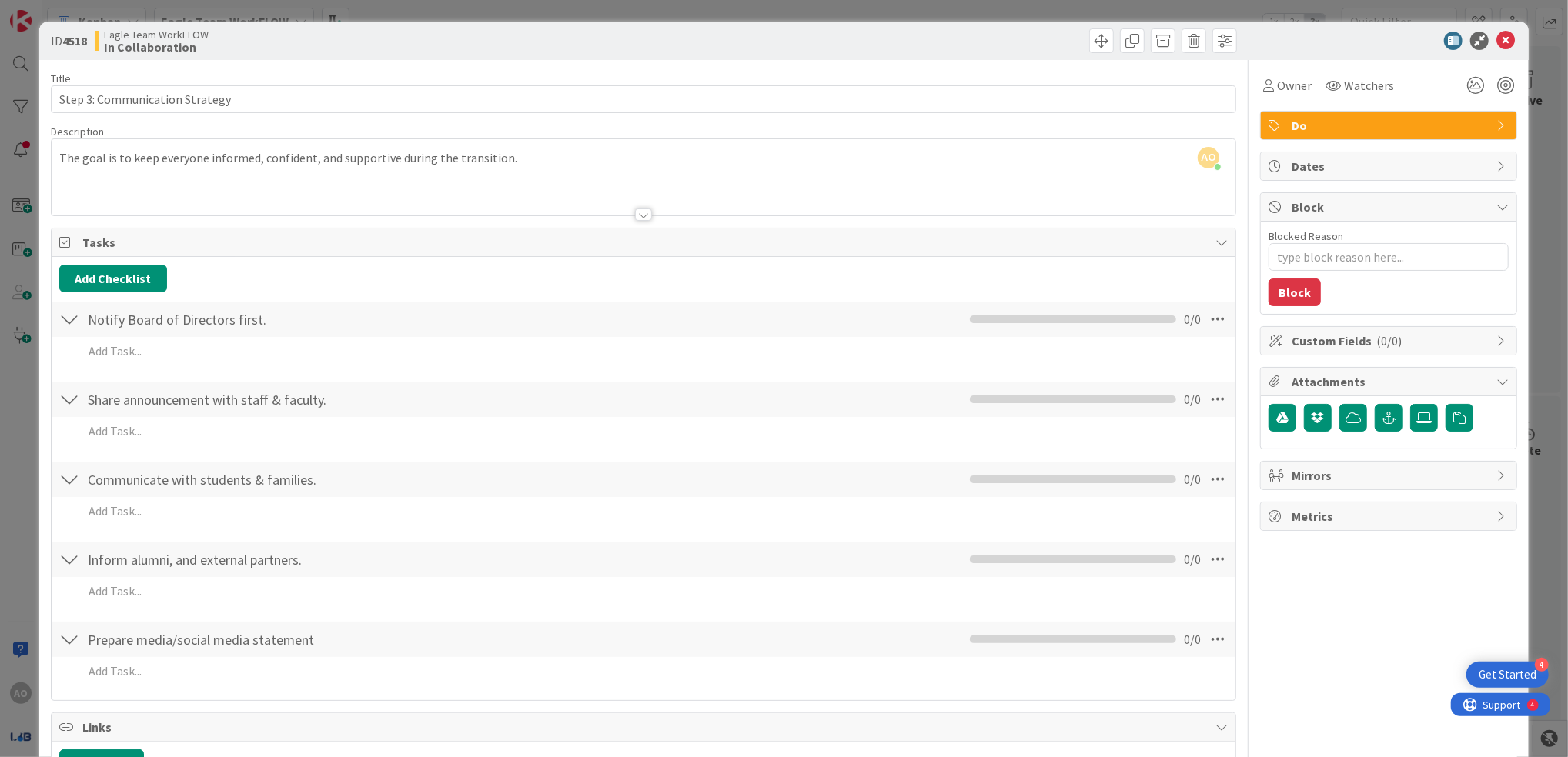
click at [118, 8] on div "ID 4518 Eagle Team WorkFLOW In Collaboration Title 30 / 128 Step 3: Communicati…" at bounding box center [784, 378] width 1568 height 757
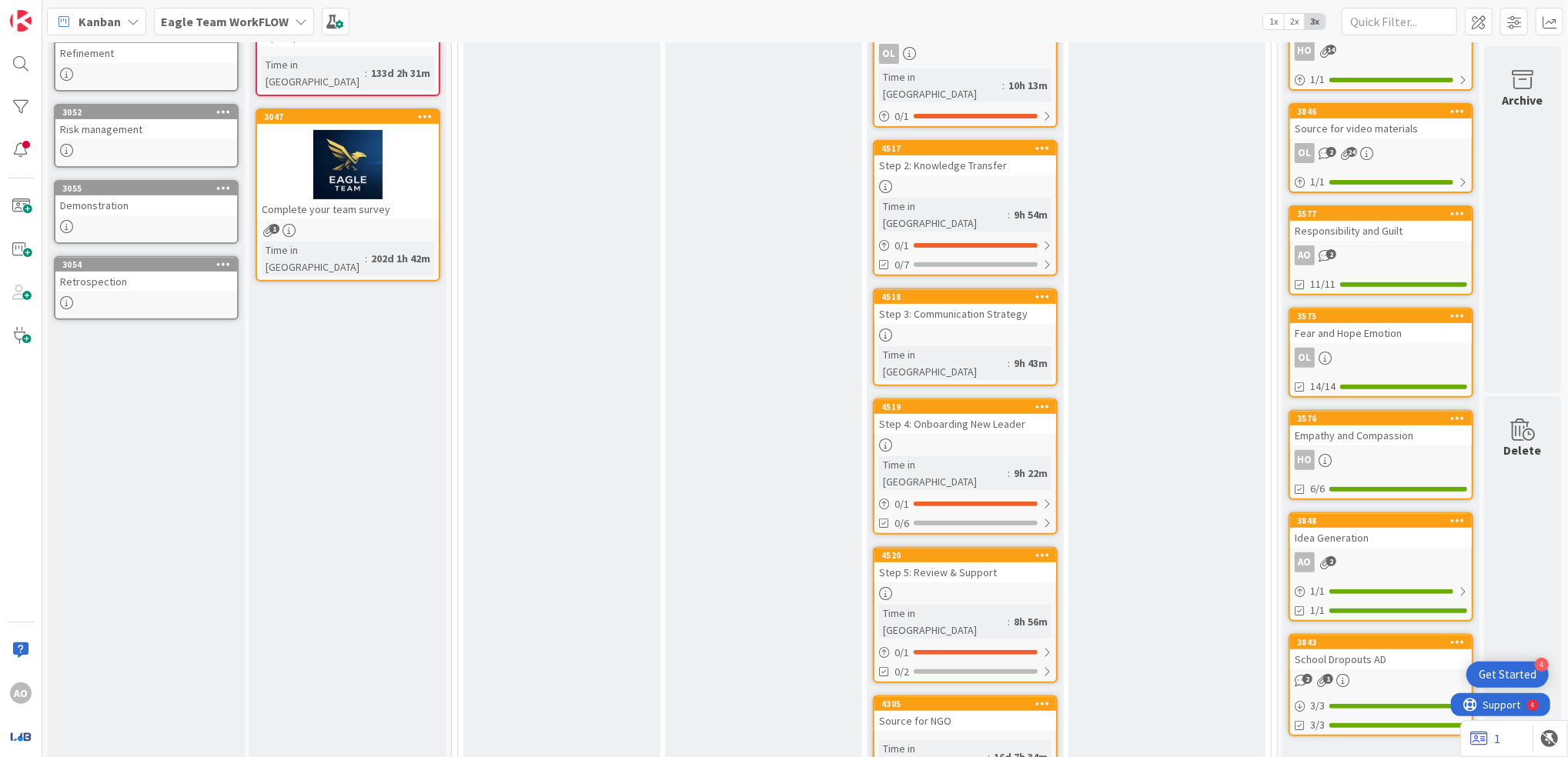
click at [969, 414] on div "Step 4: Onboarding New Leader" at bounding box center [965, 424] width 182 height 20
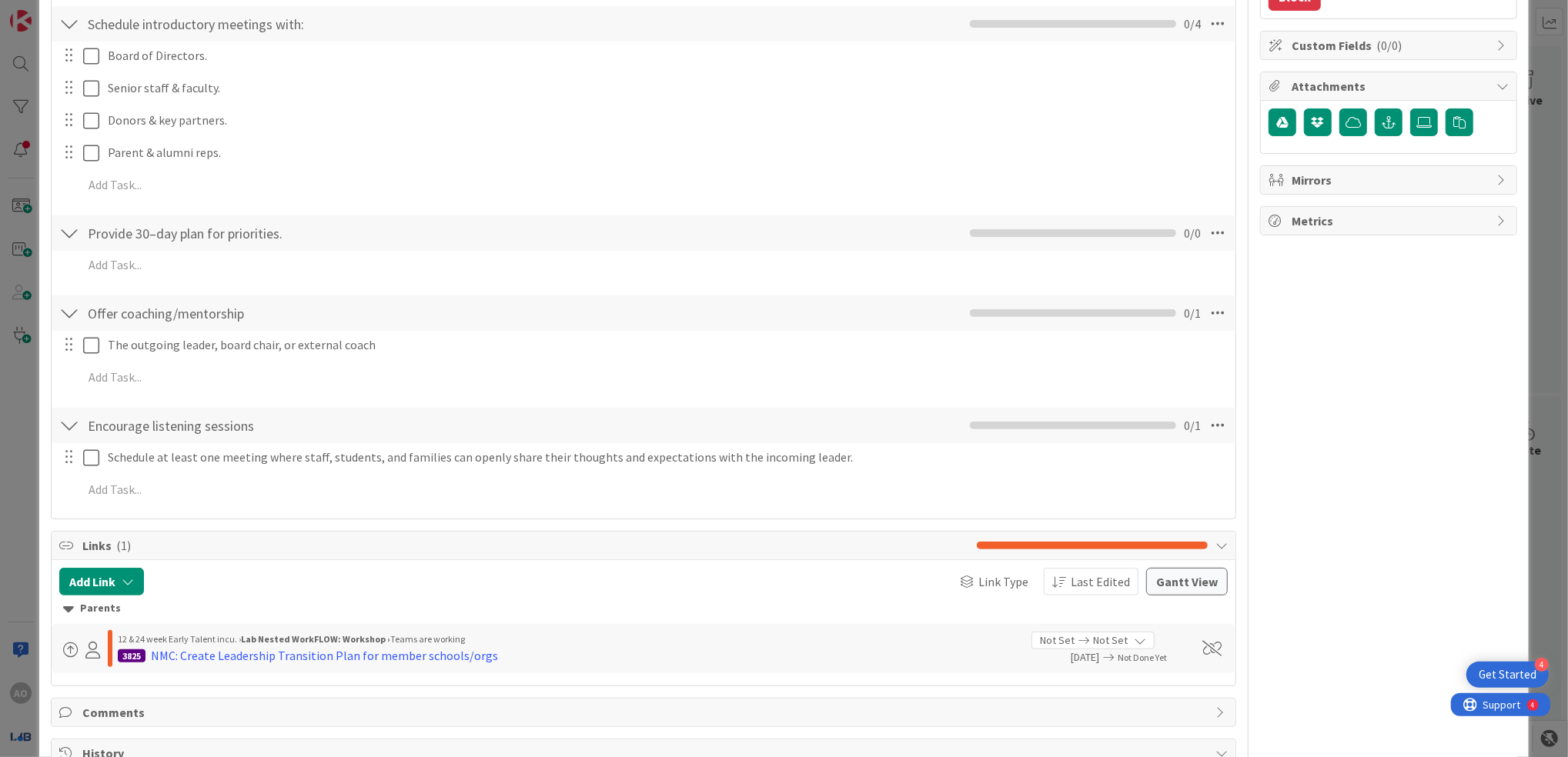
scroll to position [307, 0]
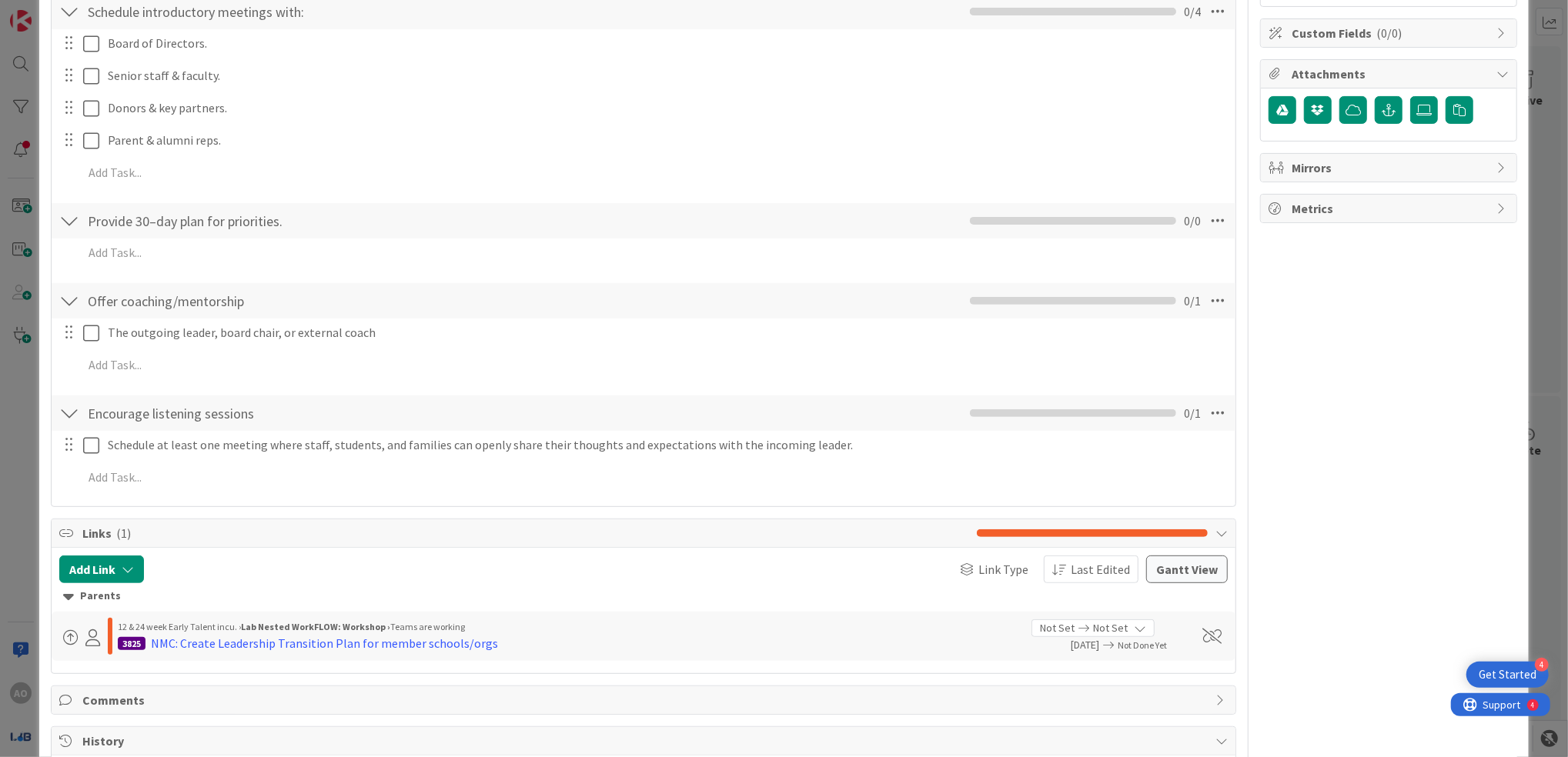
click at [19, 410] on div "ID 4519 Eagle Team WorkFLOW In Collaboration Title 29 / 128 Step 4: Onboarding …" at bounding box center [784, 378] width 1568 height 757
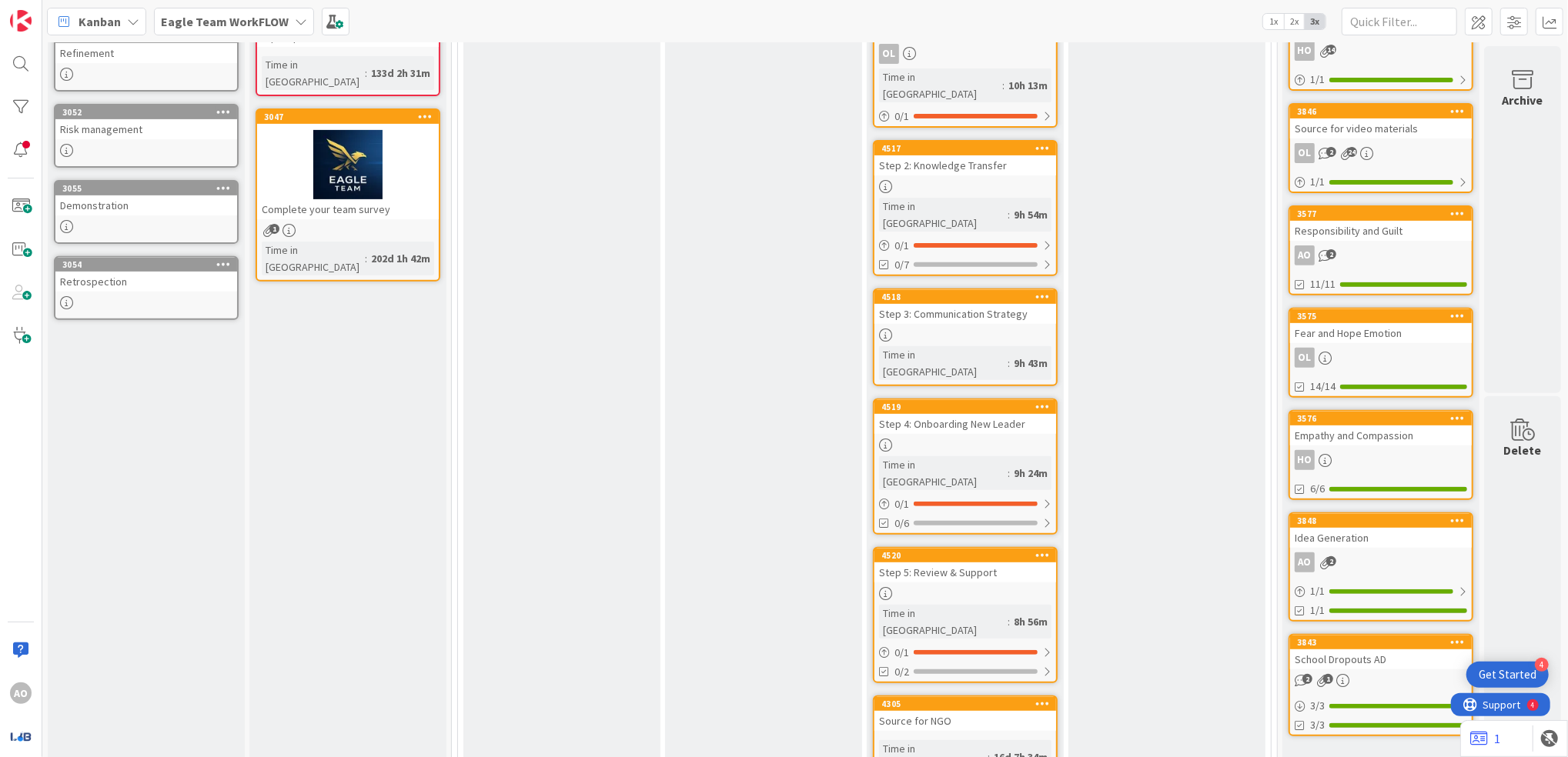
click at [945, 587] on div at bounding box center [965, 593] width 182 height 13
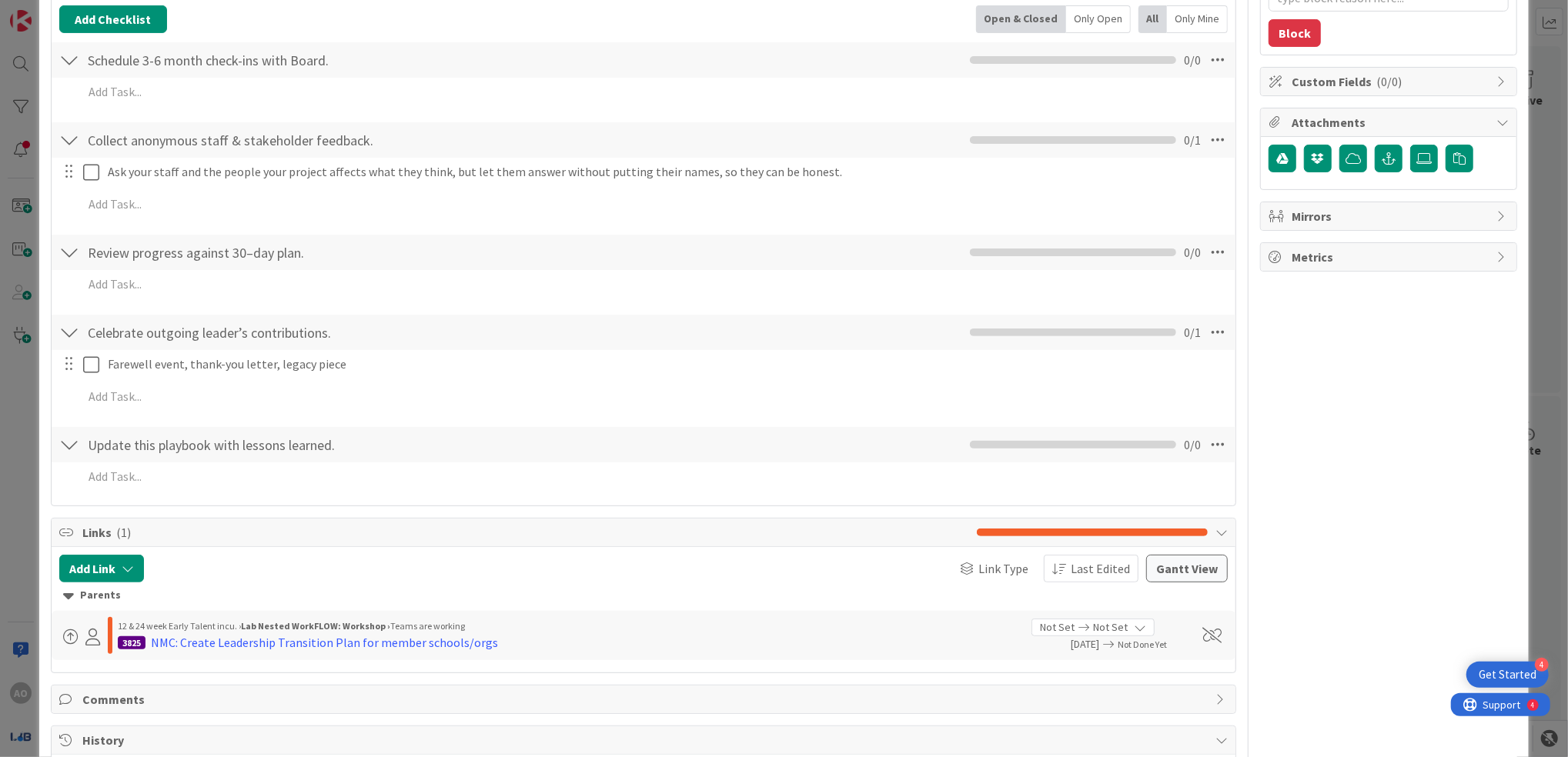
scroll to position [307, 0]
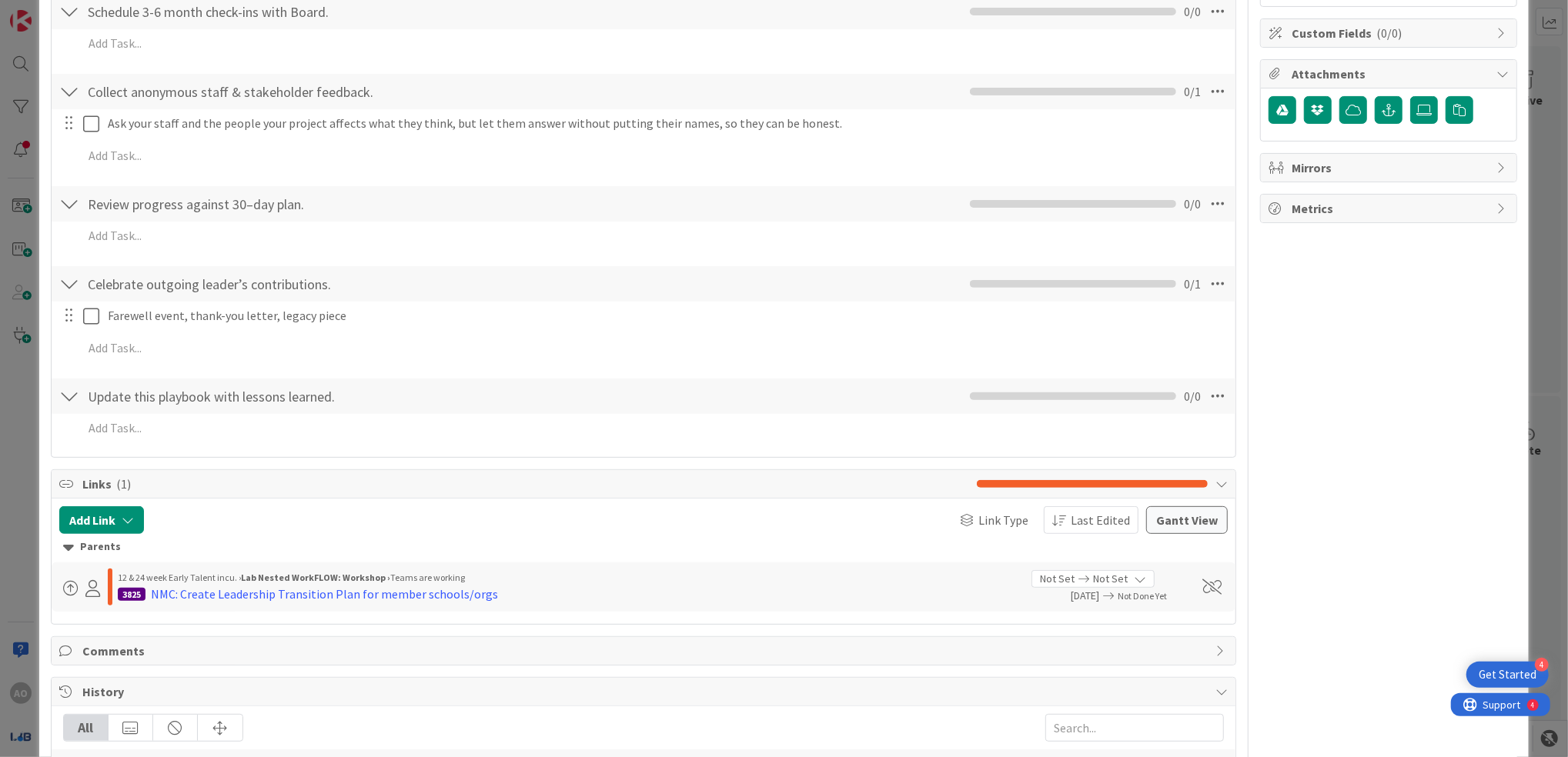
drag, startPoint x: 15, startPoint y: 468, endPoint x: 27, endPoint y: 456, distance: 17.0
click at [20, 466] on div "ID 4520 Eagle Team WorkFLOW In Collaboration Title 24 / 128 Step 5: Review & Su…" at bounding box center [784, 378] width 1568 height 757
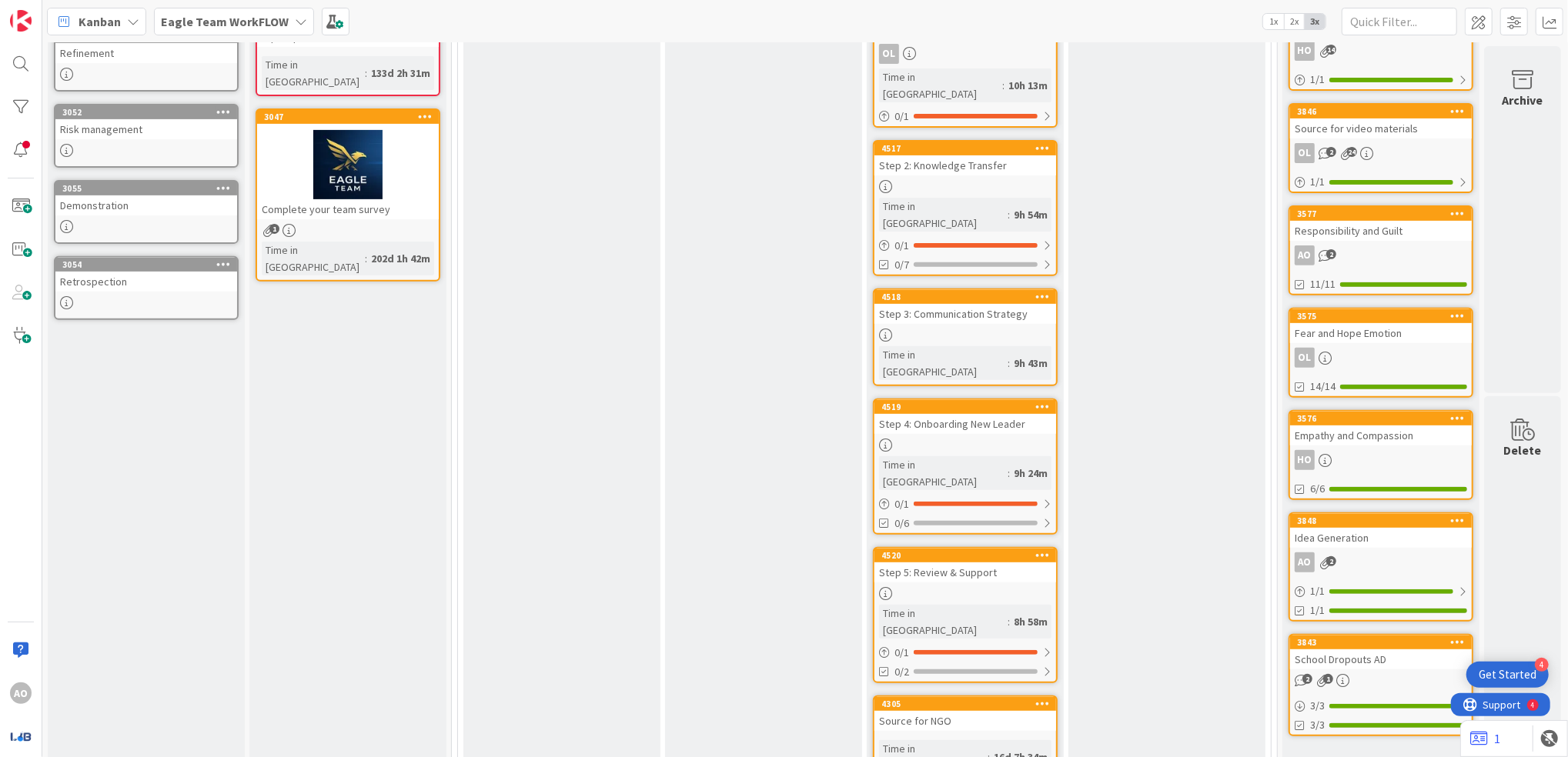
click at [956, 711] on div "Source for NGO" at bounding box center [965, 720] width 182 height 20
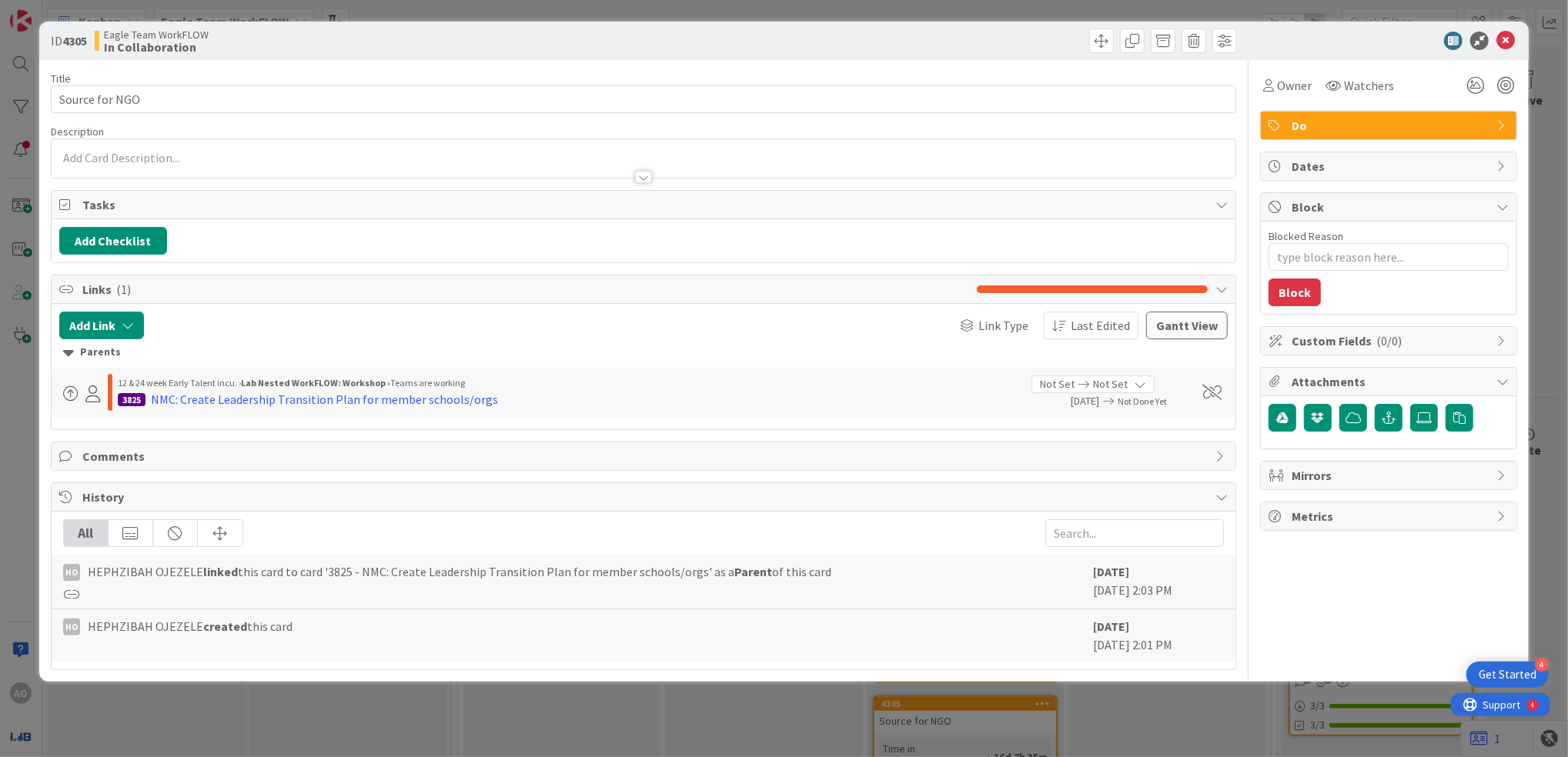
click at [648, 706] on div "ID 4305 Eagle Team WorkFLOW In Collaboration Title 14 / 128 Source for NGO Desc…" at bounding box center [784, 378] width 1568 height 757
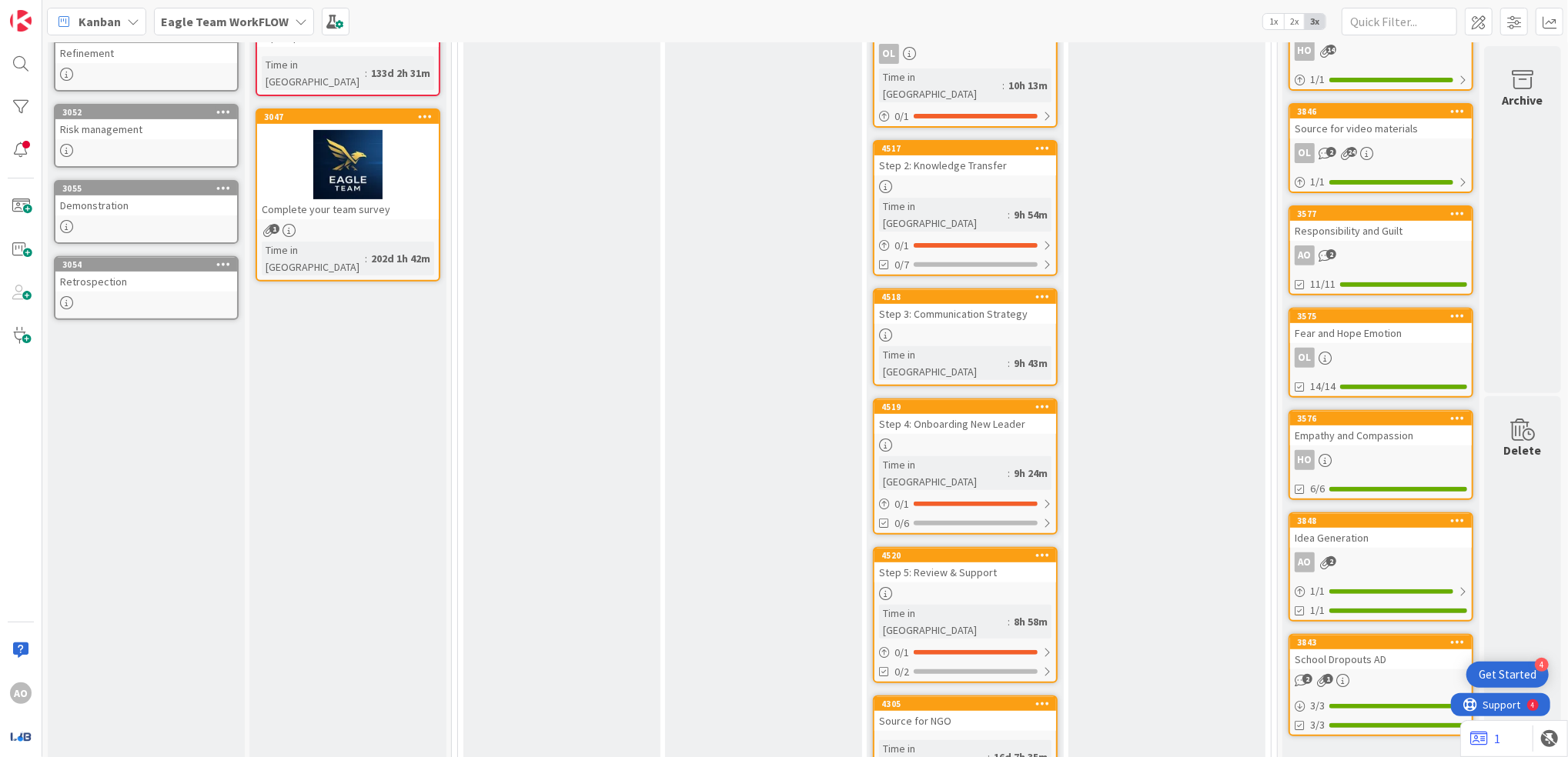
click at [337, 156] on div at bounding box center [348, 164] width 182 height 69
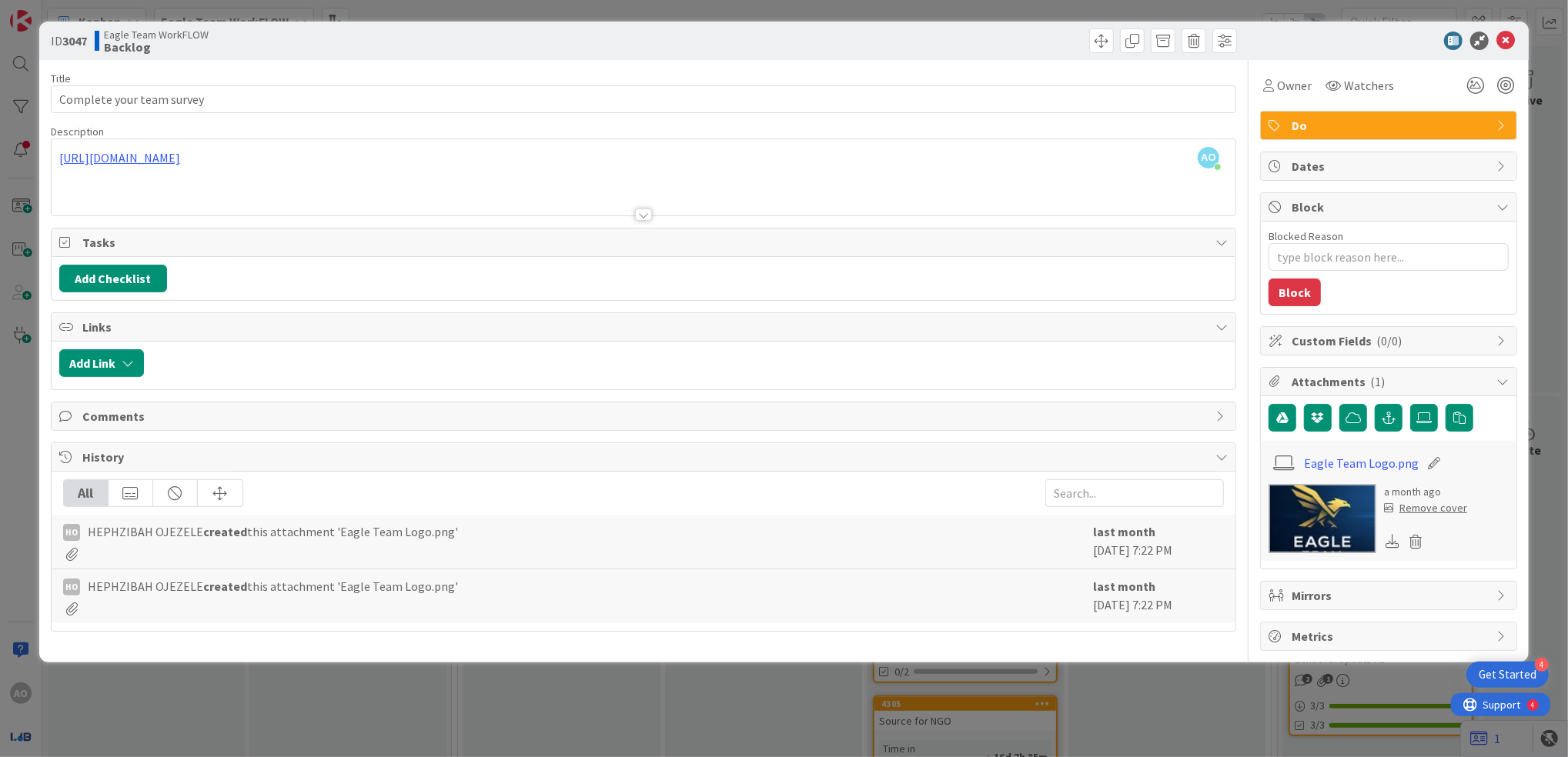
click at [551, 686] on div "ID 3047 Eagle Team WorkFLOW Backlog Title 25 / 128 Complete your team survey De…" at bounding box center [784, 378] width 1568 height 757
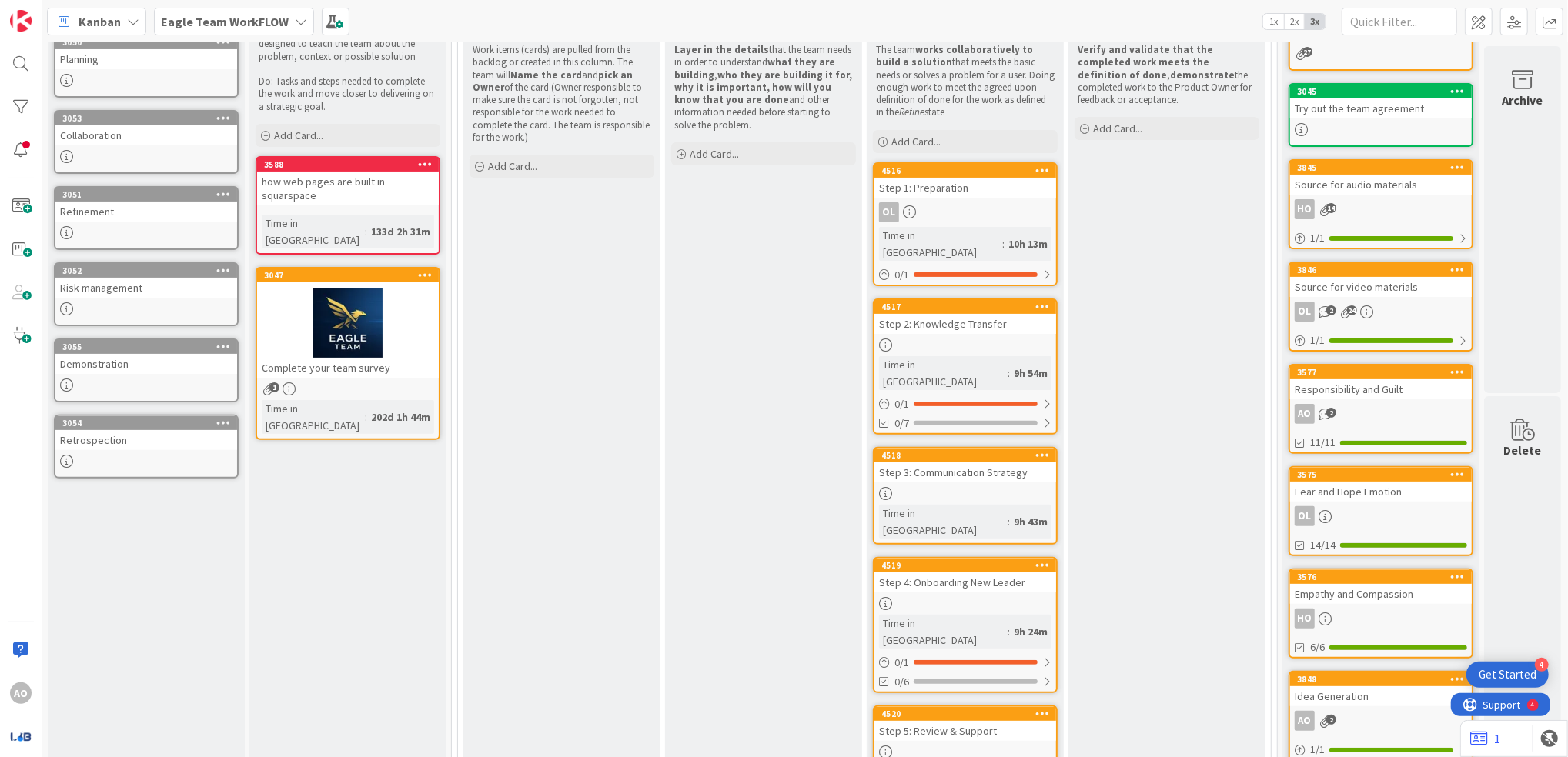
scroll to position [69, 0]
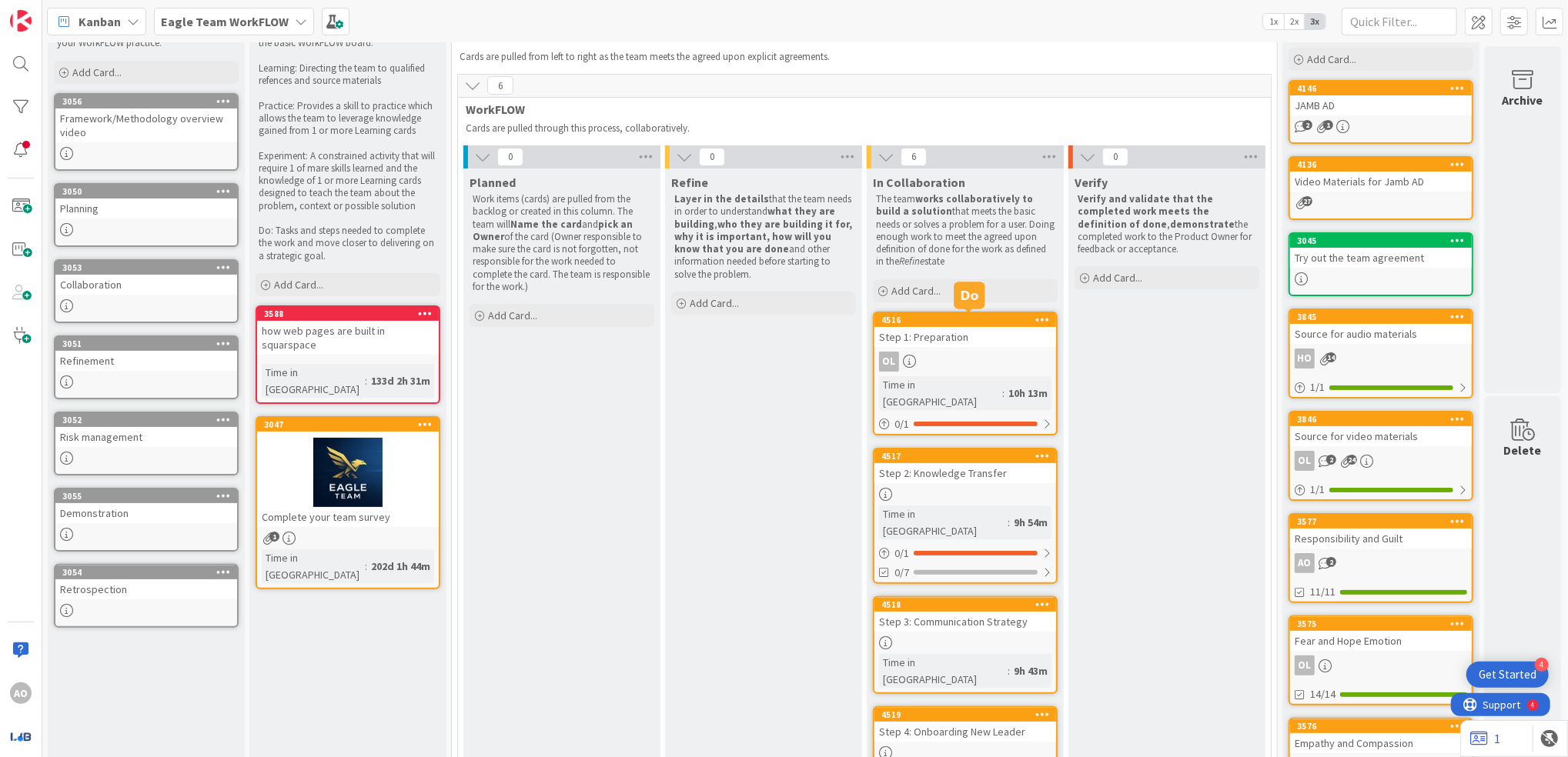
click at [955, 346] on link "4516 Step 1: Preparation OL Time in Column : 10h 13m 0 / 1" at bounding box center [965, 373] width 185 height 124
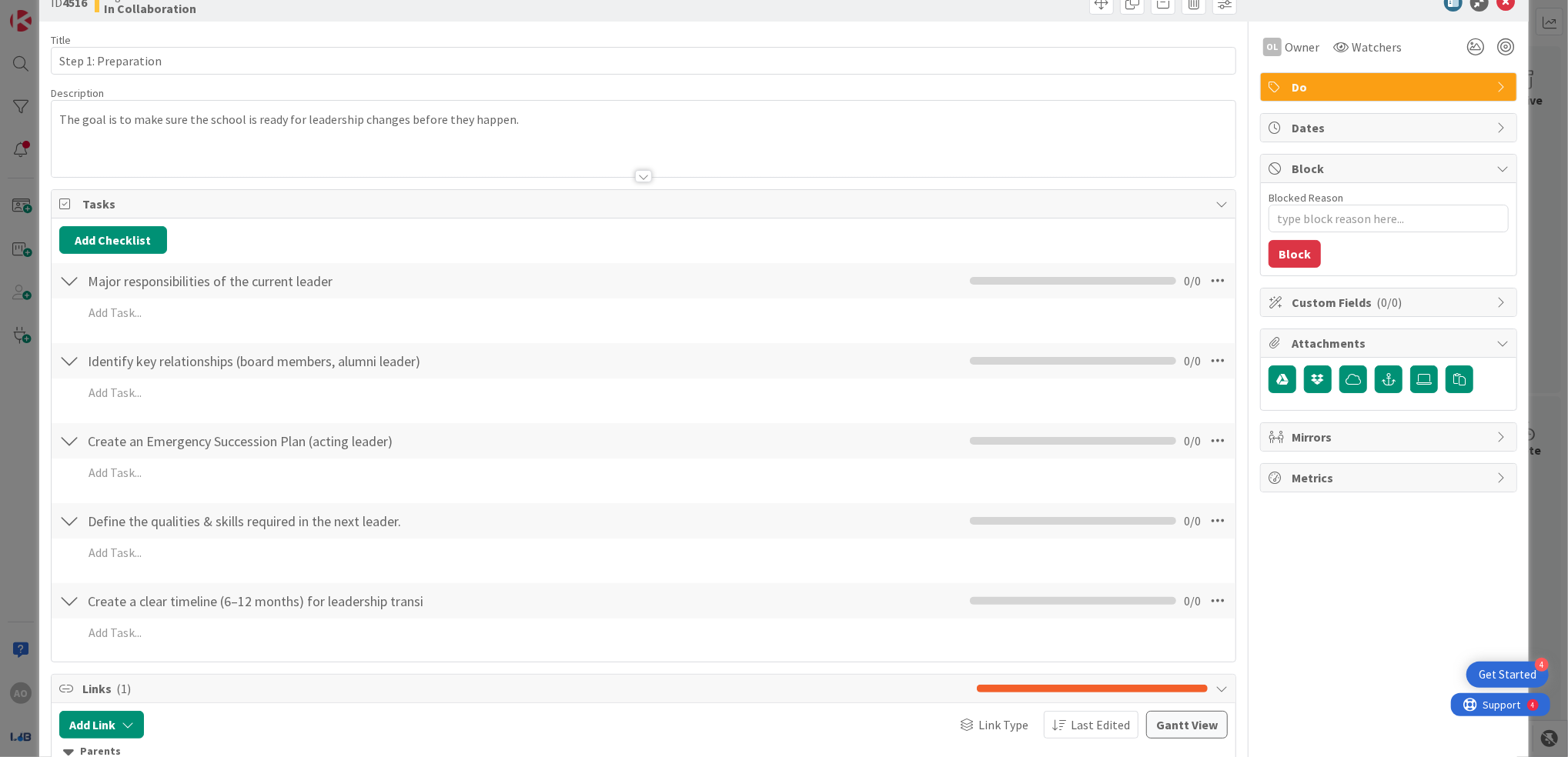
scroll to position [103, 0]
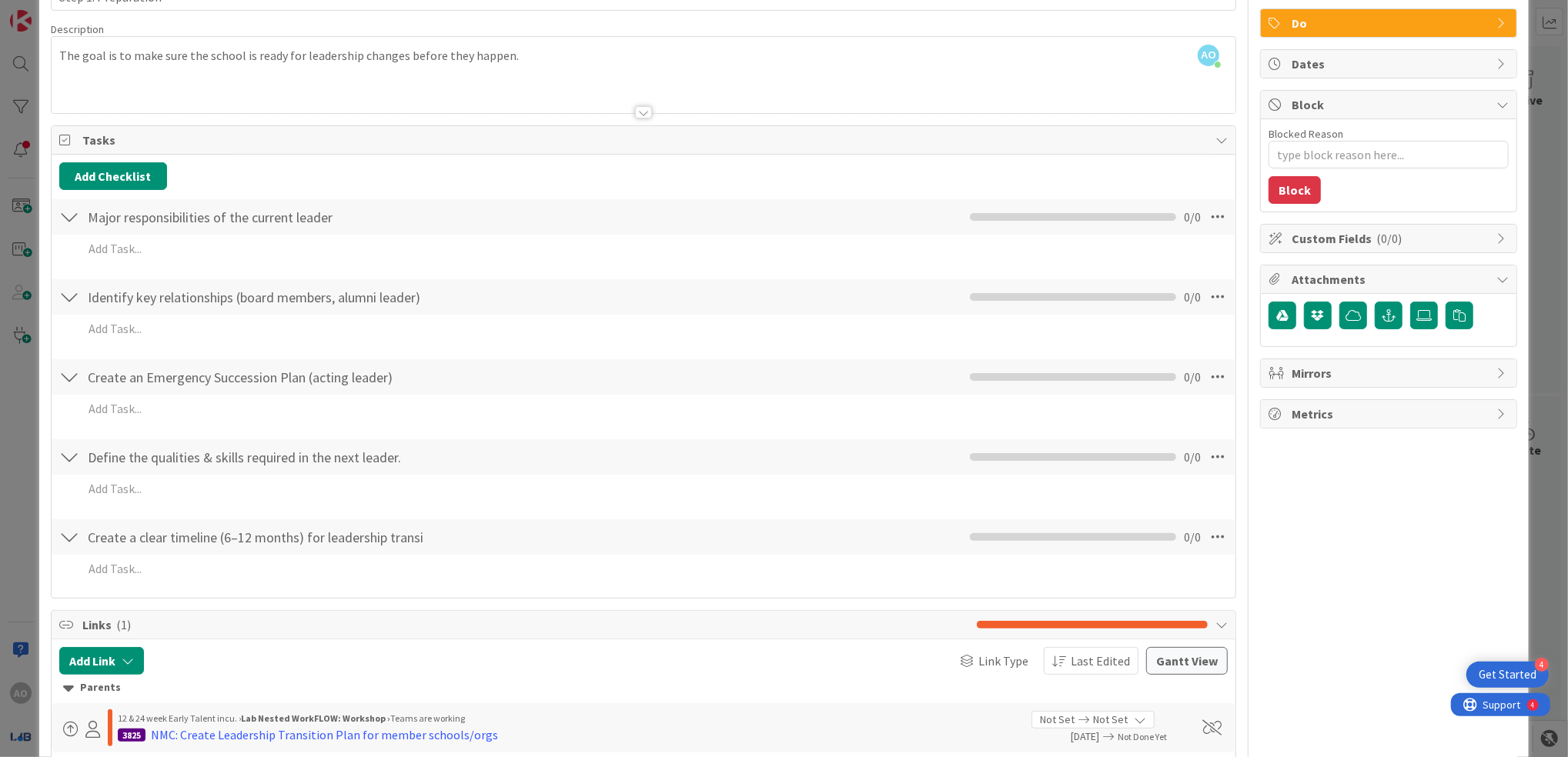
click at [7, 446] on div "ID 4516 Eagle Team WorkFLOW In Collaboration Title 20 / 128 Step 1: Preparation…" at bounding box center [784, 378] width 1568 height 757
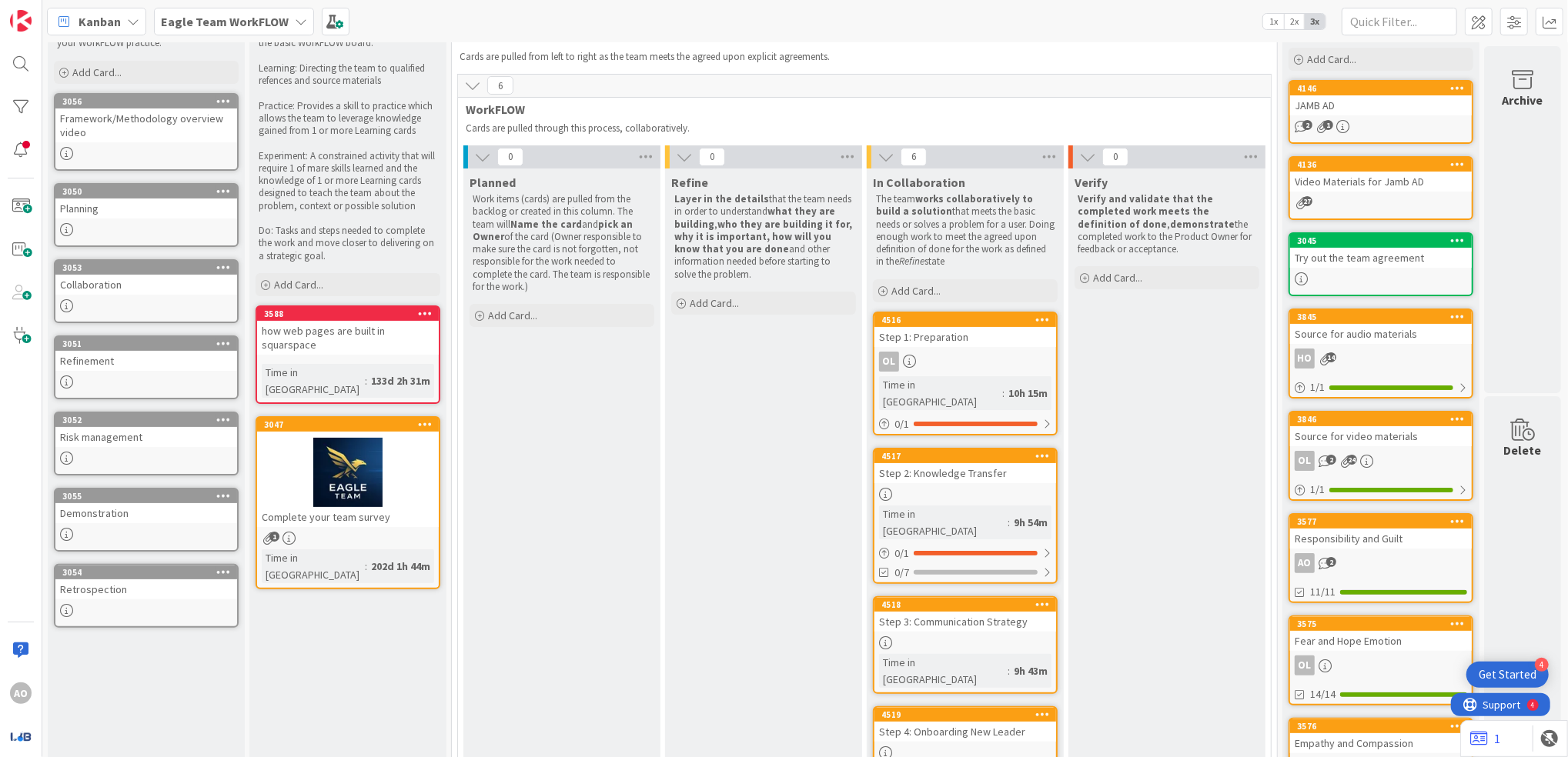
click at [938, 327] on div "Step 1: Preparation" at bounding box center [965, 337] width 182 height 20
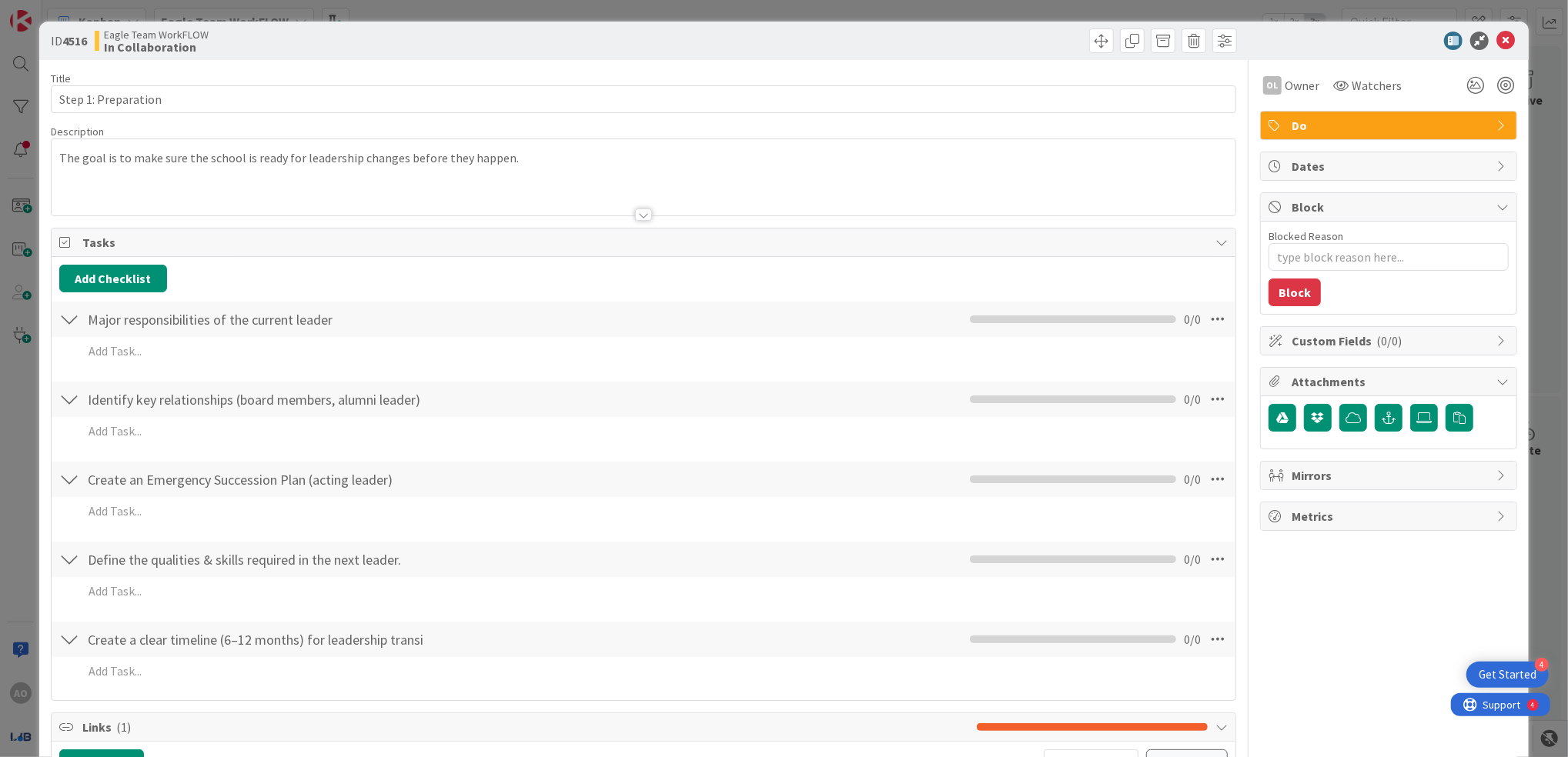
type textarea "x"
click at [83, 95] on input "Step 1: Preparation" at bounding box center [643, 99] width 1185 height 27
click at [0, 473] on html "4 Get Started AO Kanban Eagle Team WorkFLOW 1x 2x 3x 7 Resources These resource…" at bounding box center [784, 378] width 1568 height 757
click at [1496, 34] on icon at bounding box center [1505, 41] width 19 height 19
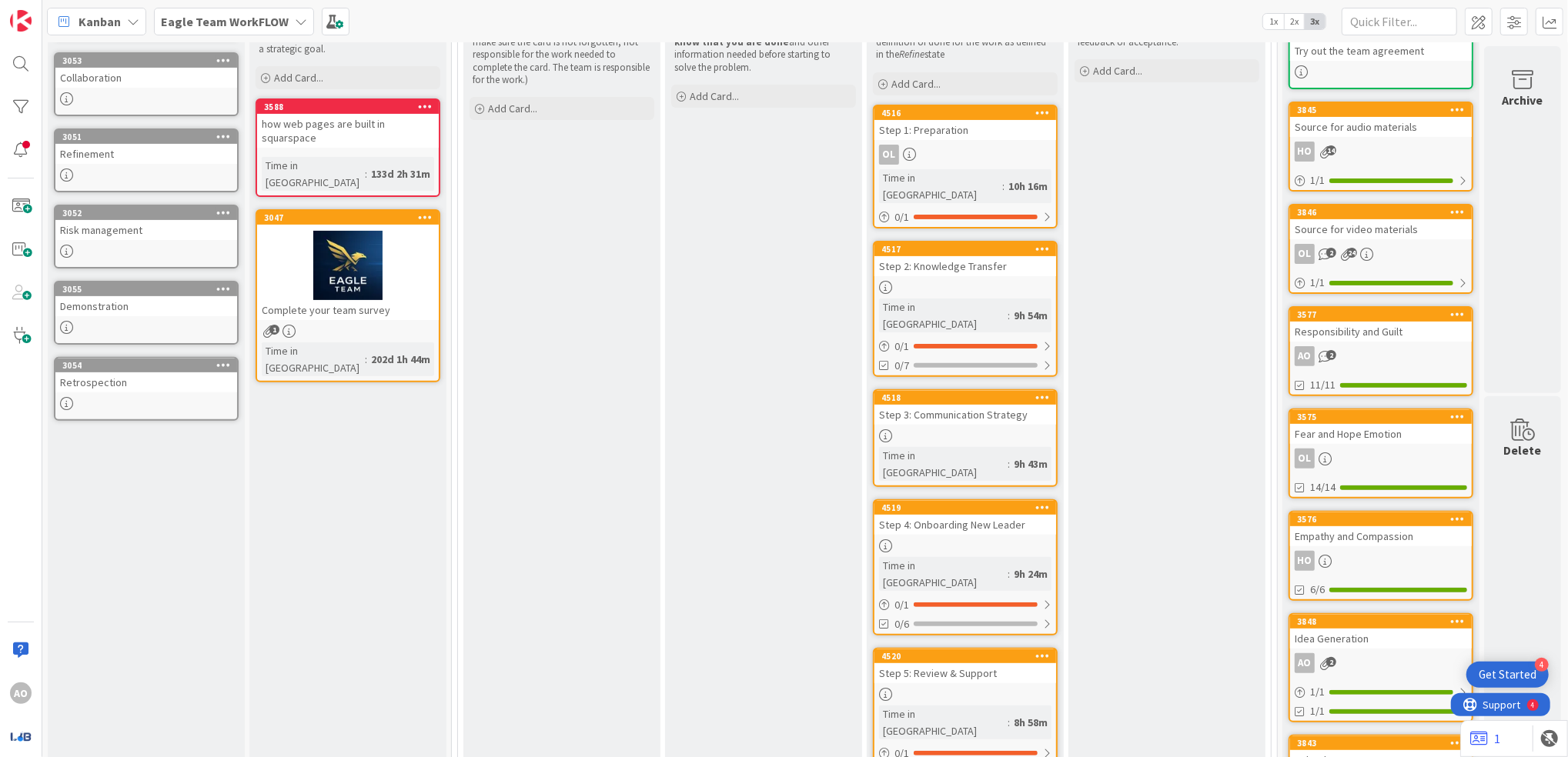
scroll to position [307, 0]
